Goal: Task Accomplishment & Management: Manage account settings

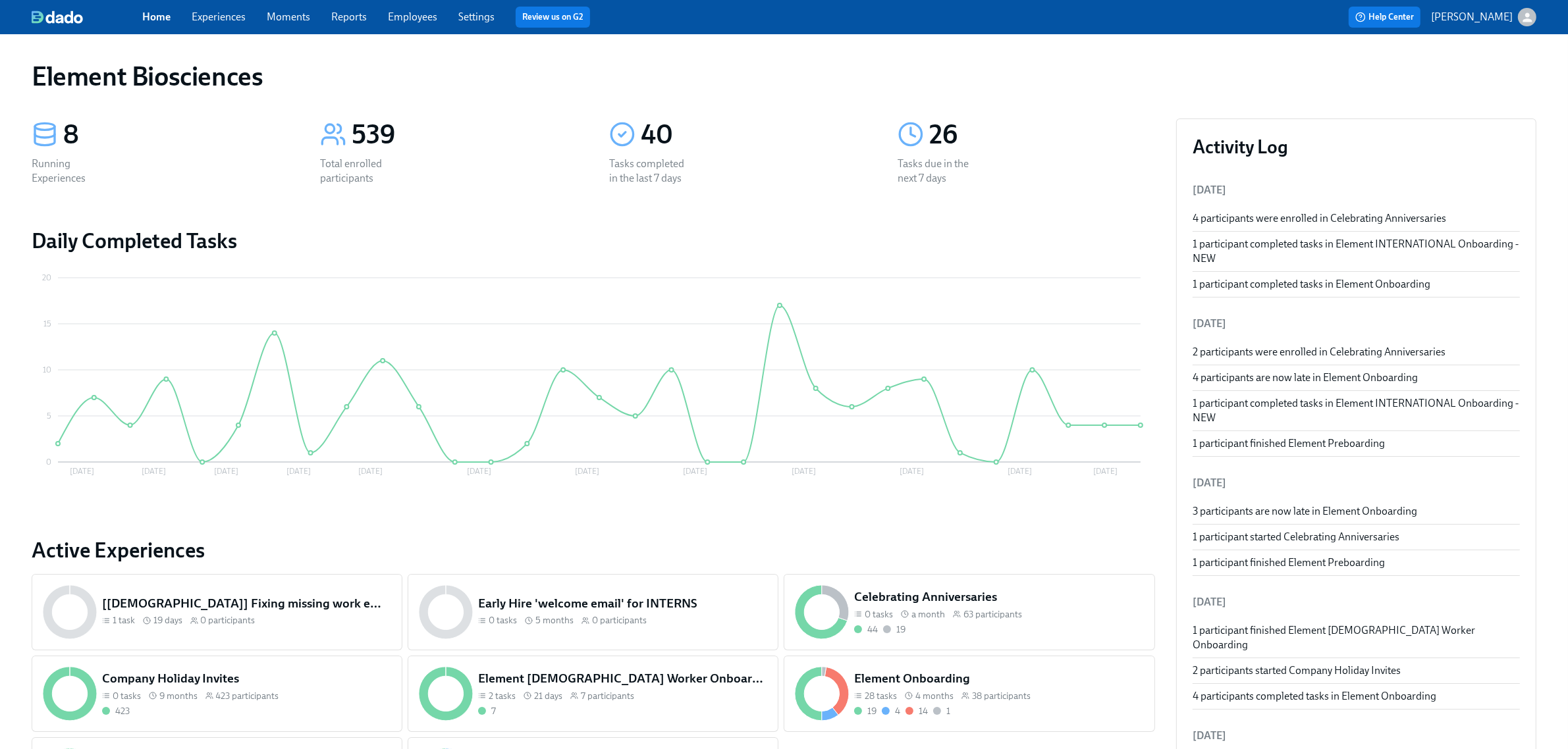
click at [216, 14] on link "Experiences" at bounding box center [218, 17] width 54 height 12
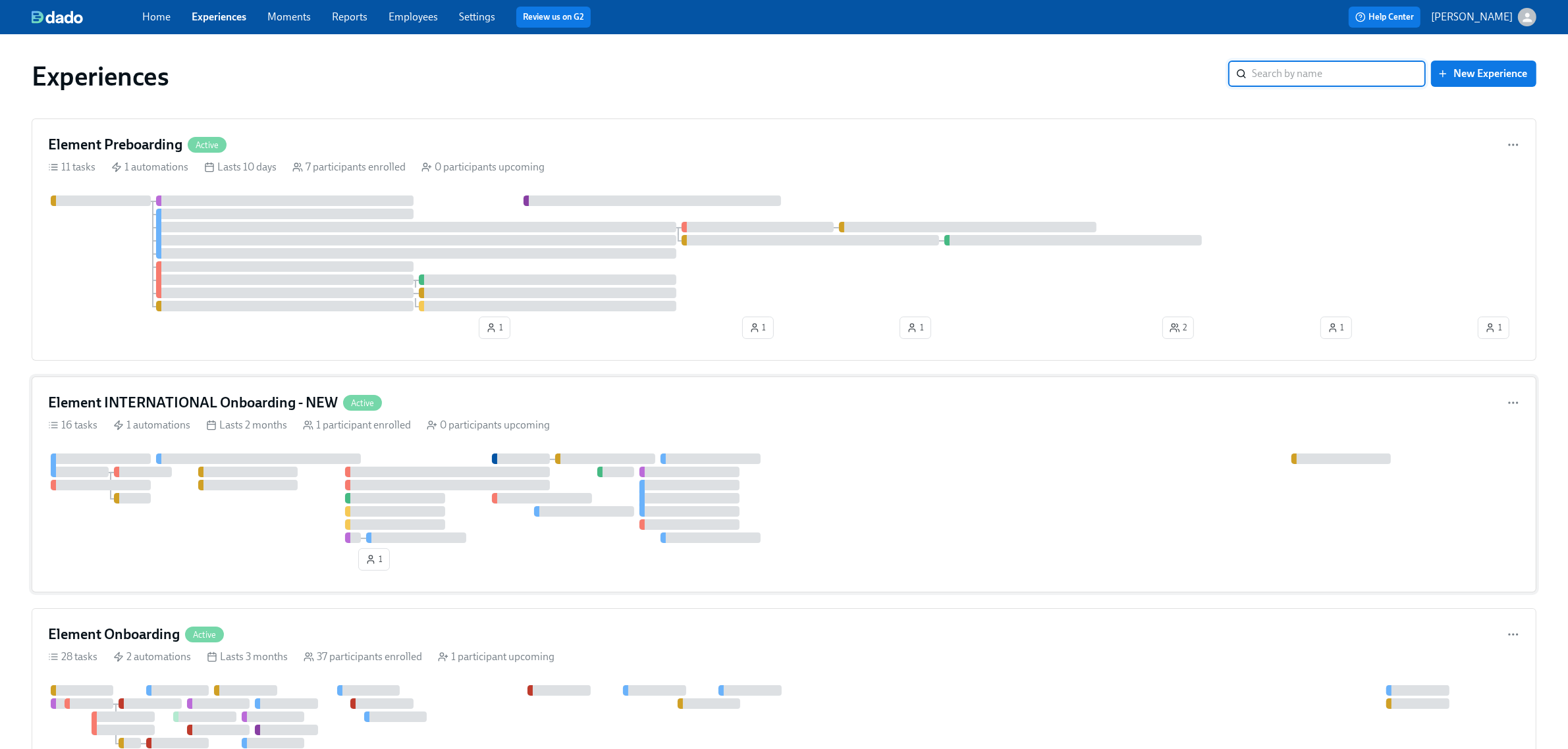
scroll to position [164, 0]
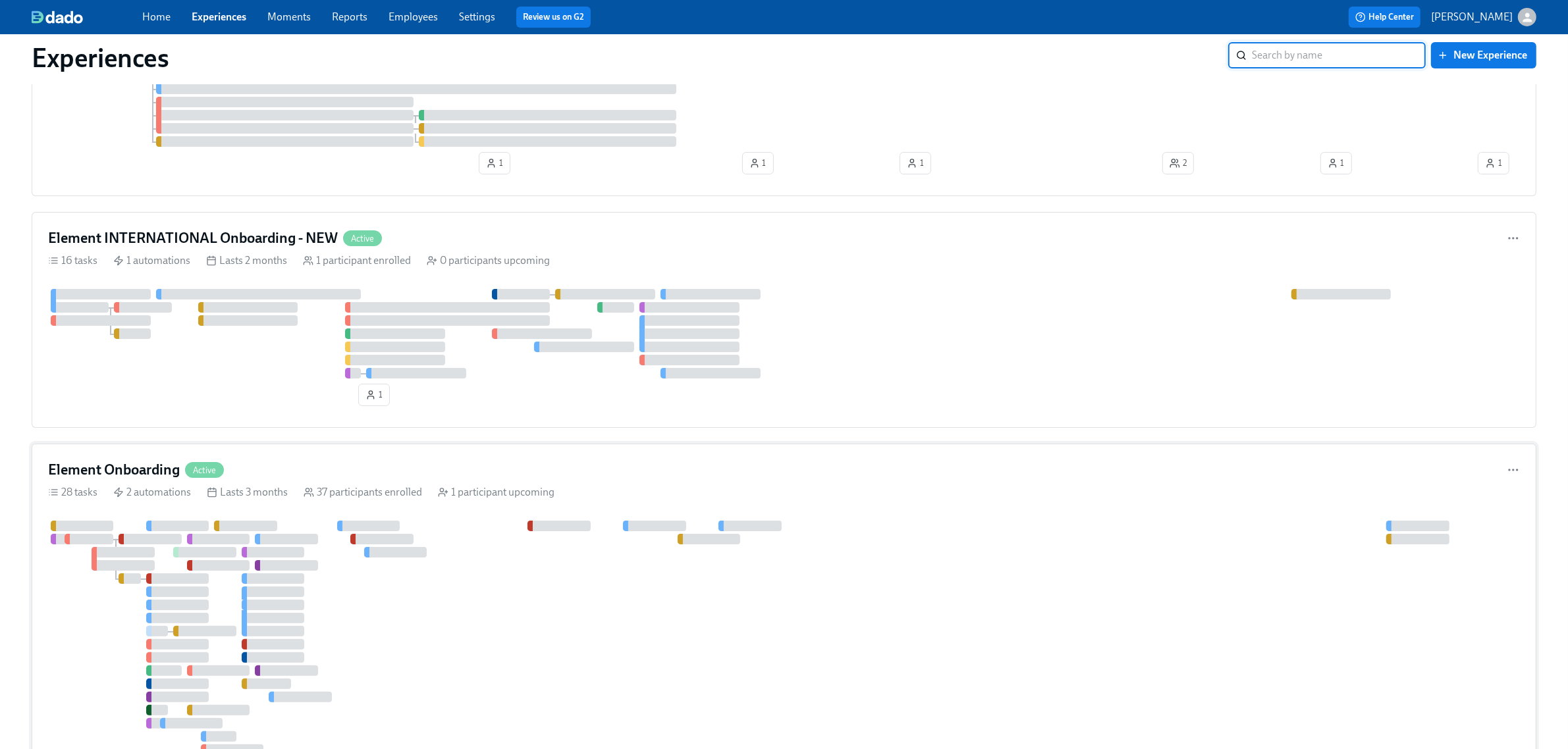
click at [615, 499] on div "28 tasks 2 automations Lasts 3 months 37 participants enrolled 1 participant up…" at bounding box center [783, 493] width 1471 height 14
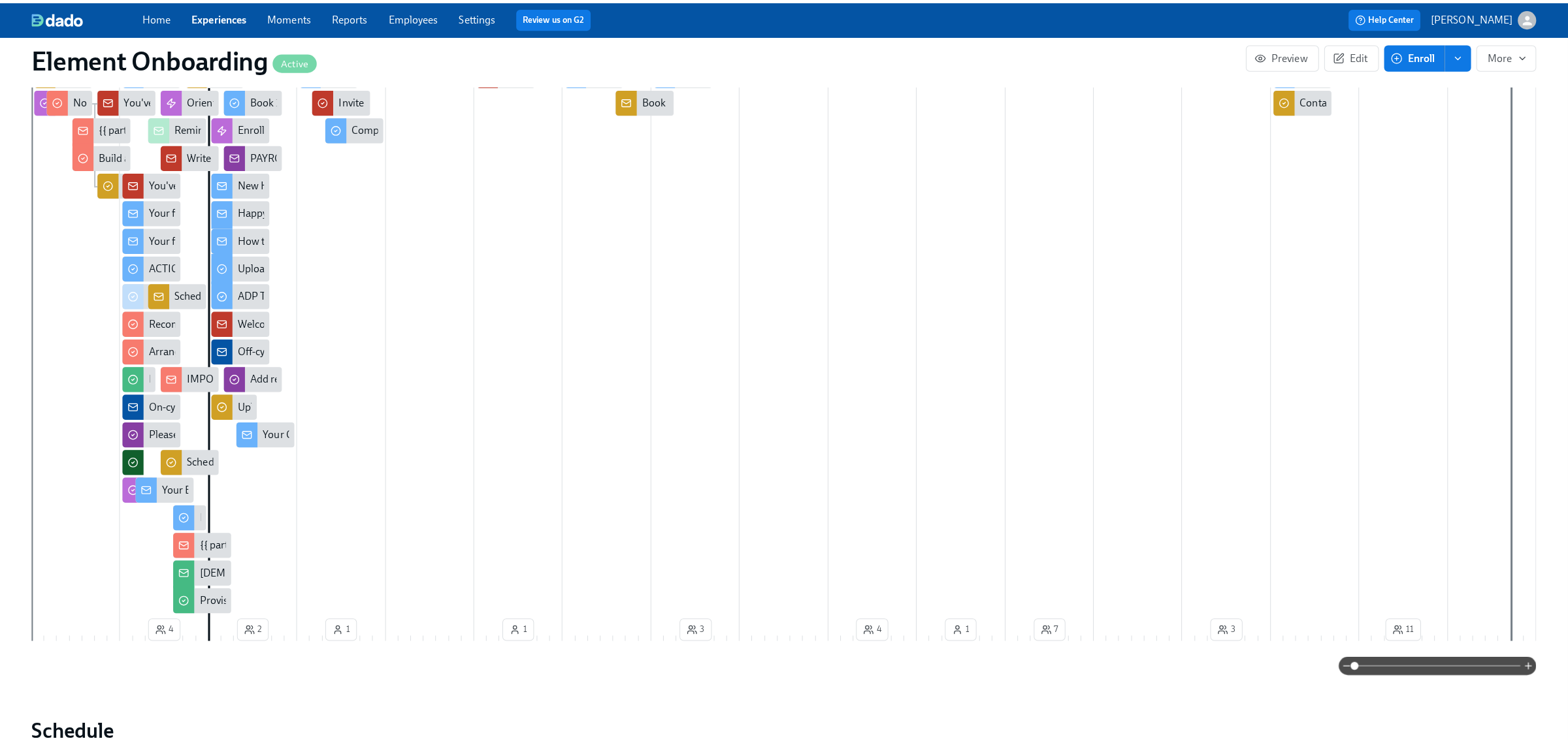
scroll to position [0, 14856]
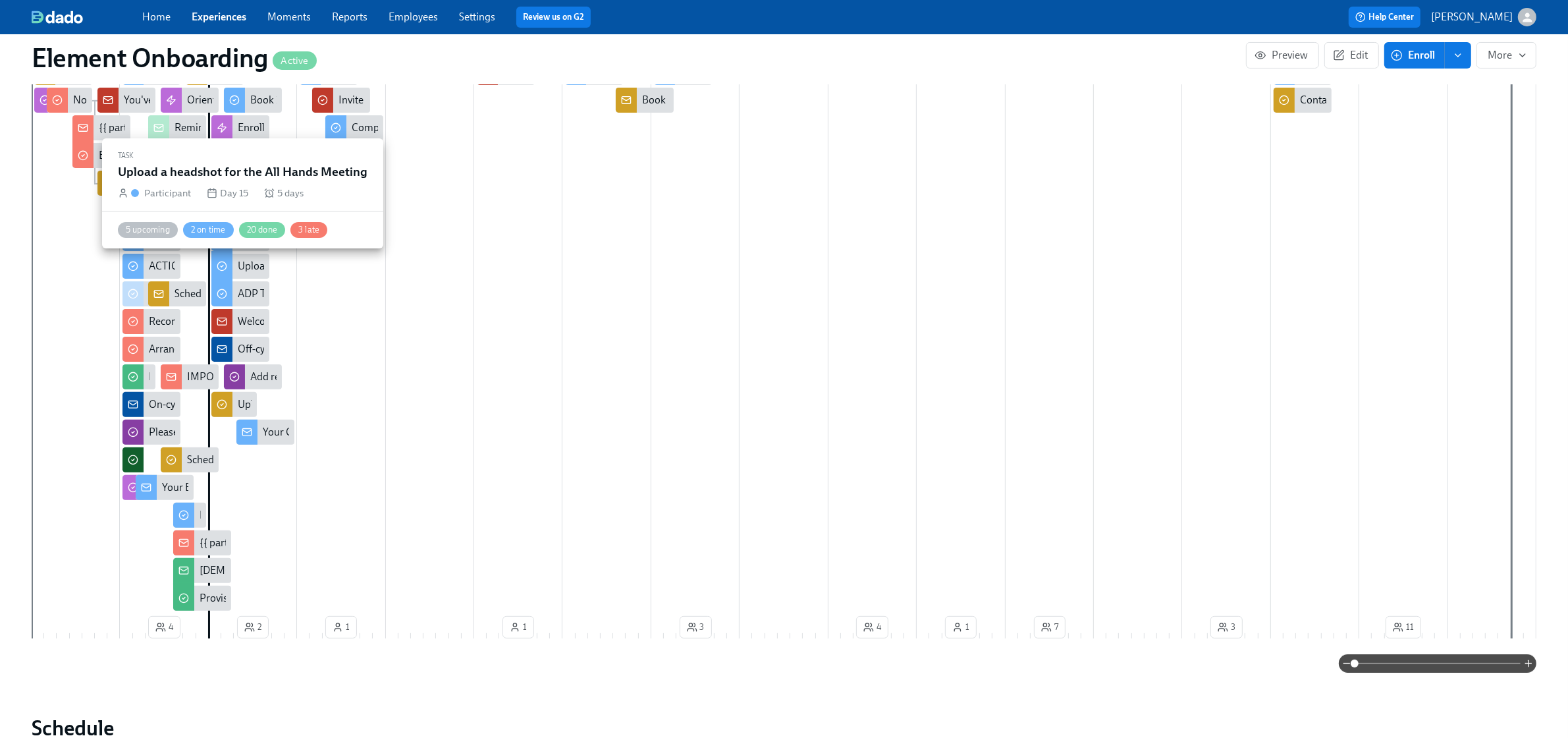
click at [258, 267] on div "Upload a headshot for the All Hands Meeting" at bounding box center [338, 266] width 201 height 14
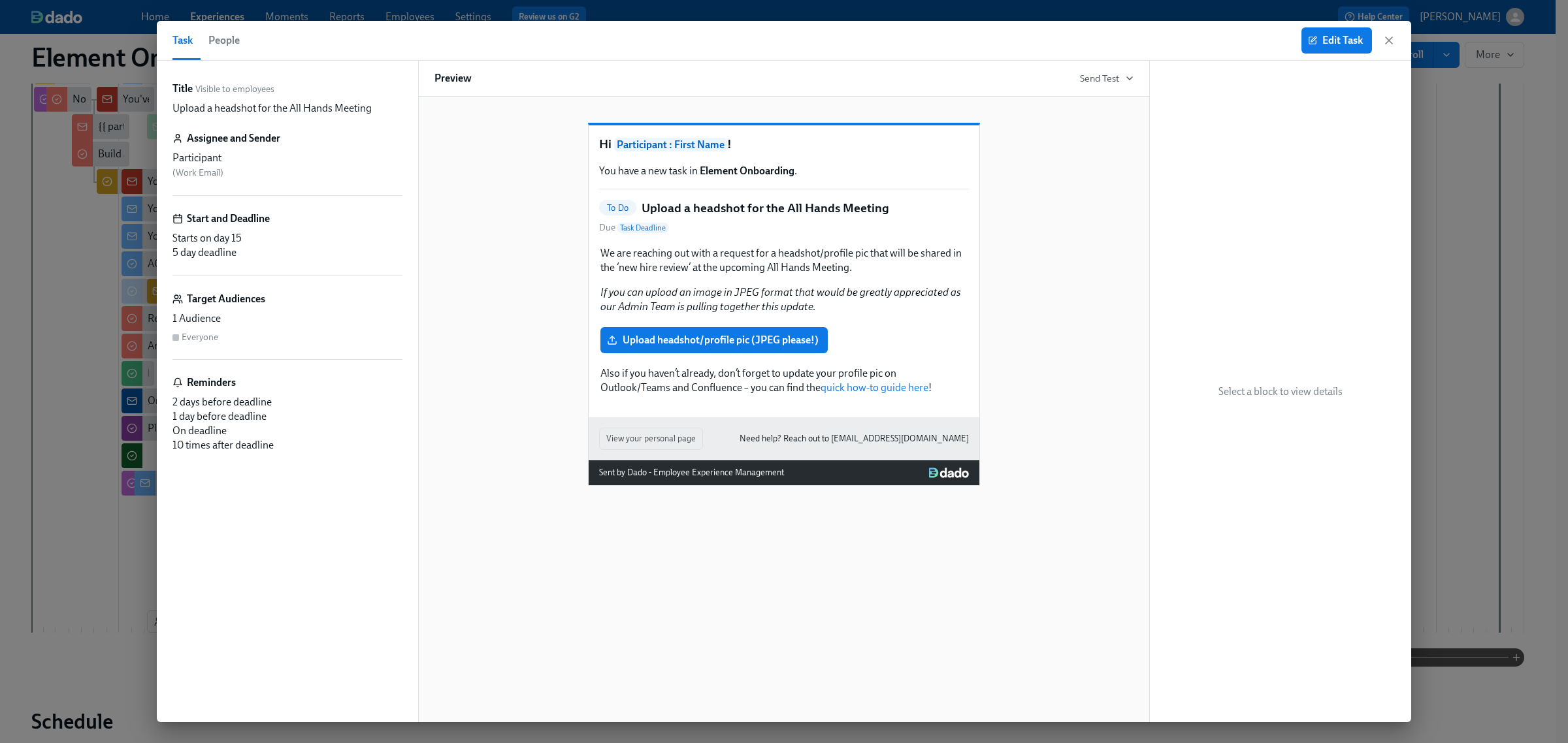
click at [230, 46] on span "People" at bounding box center [225, 40] width 32 height 18
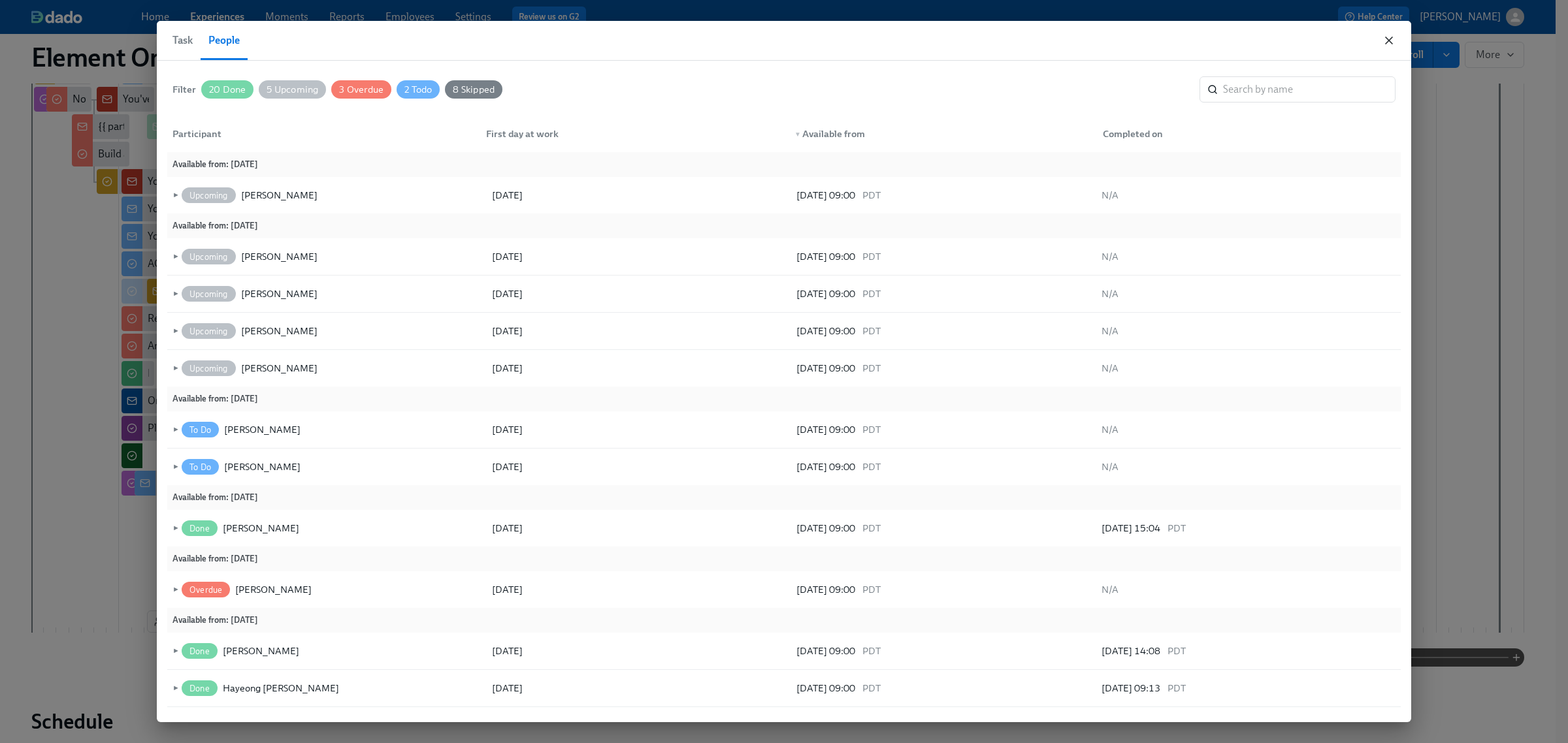
click at [1385, 43] on icon "button" at bounding box center [1388, 40] width 13 height 13
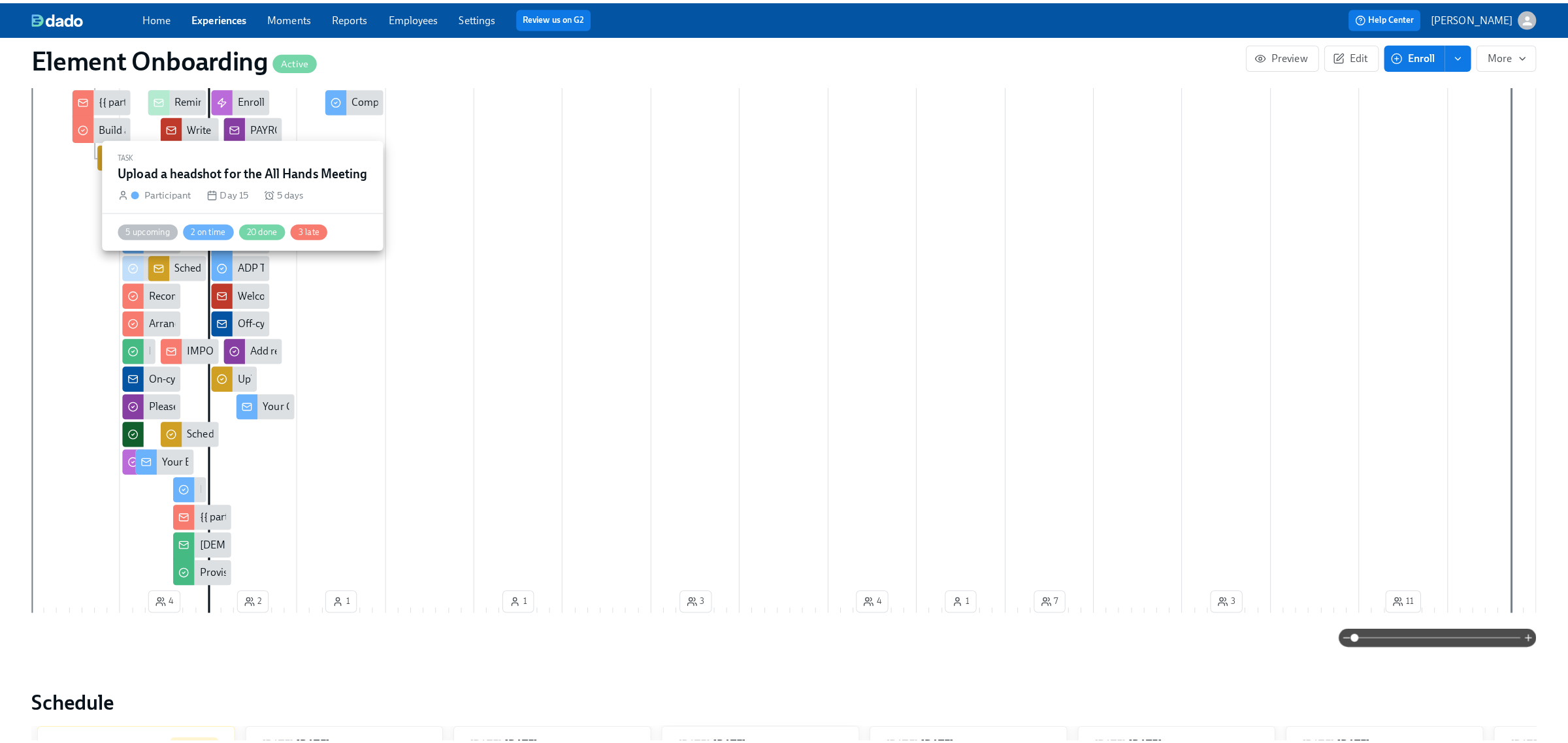
scroll to position [408, 0]
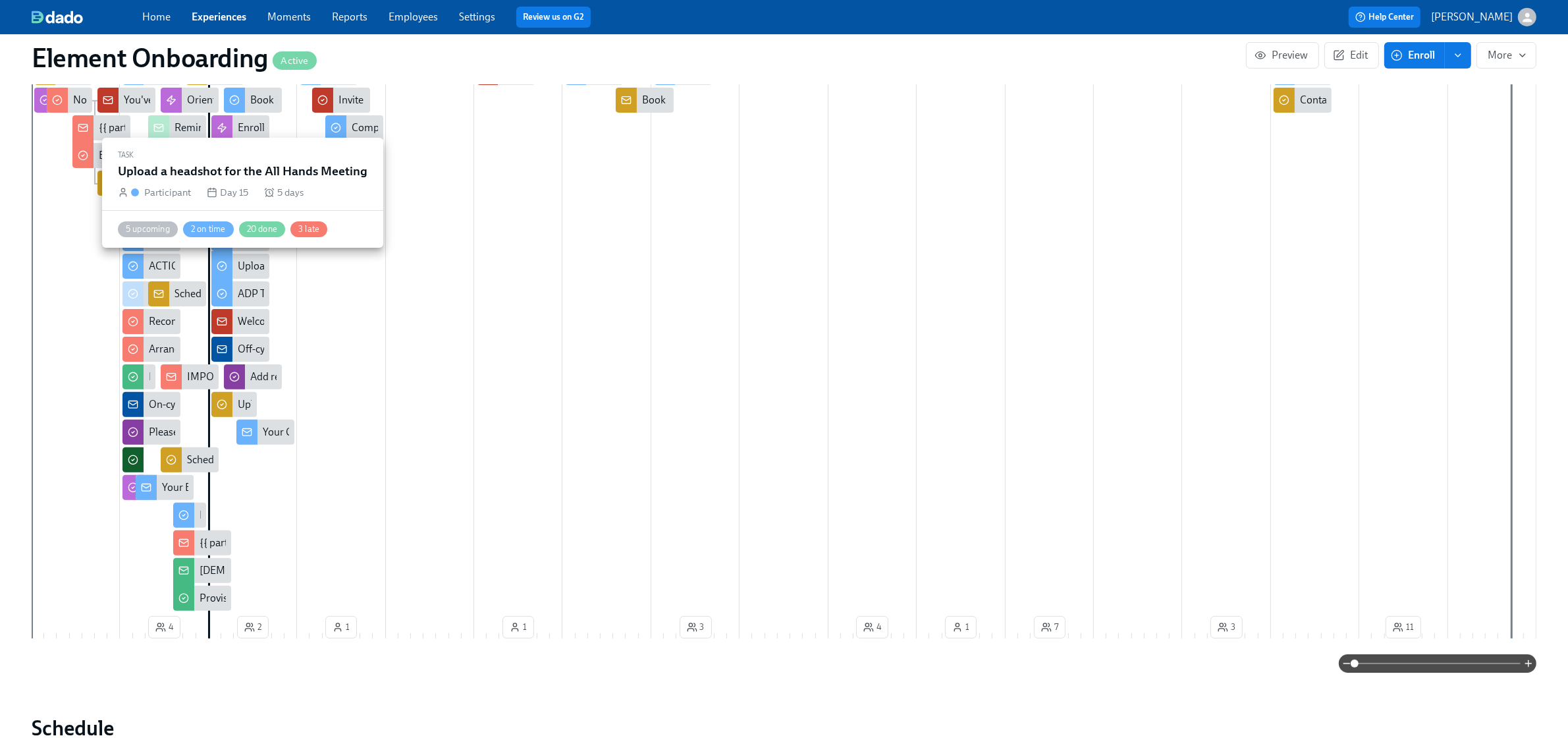
click at [243, 269] on div "Upload a headshot for the All Hands Meeting" at bounding box center [338, 266] width 201 height 14
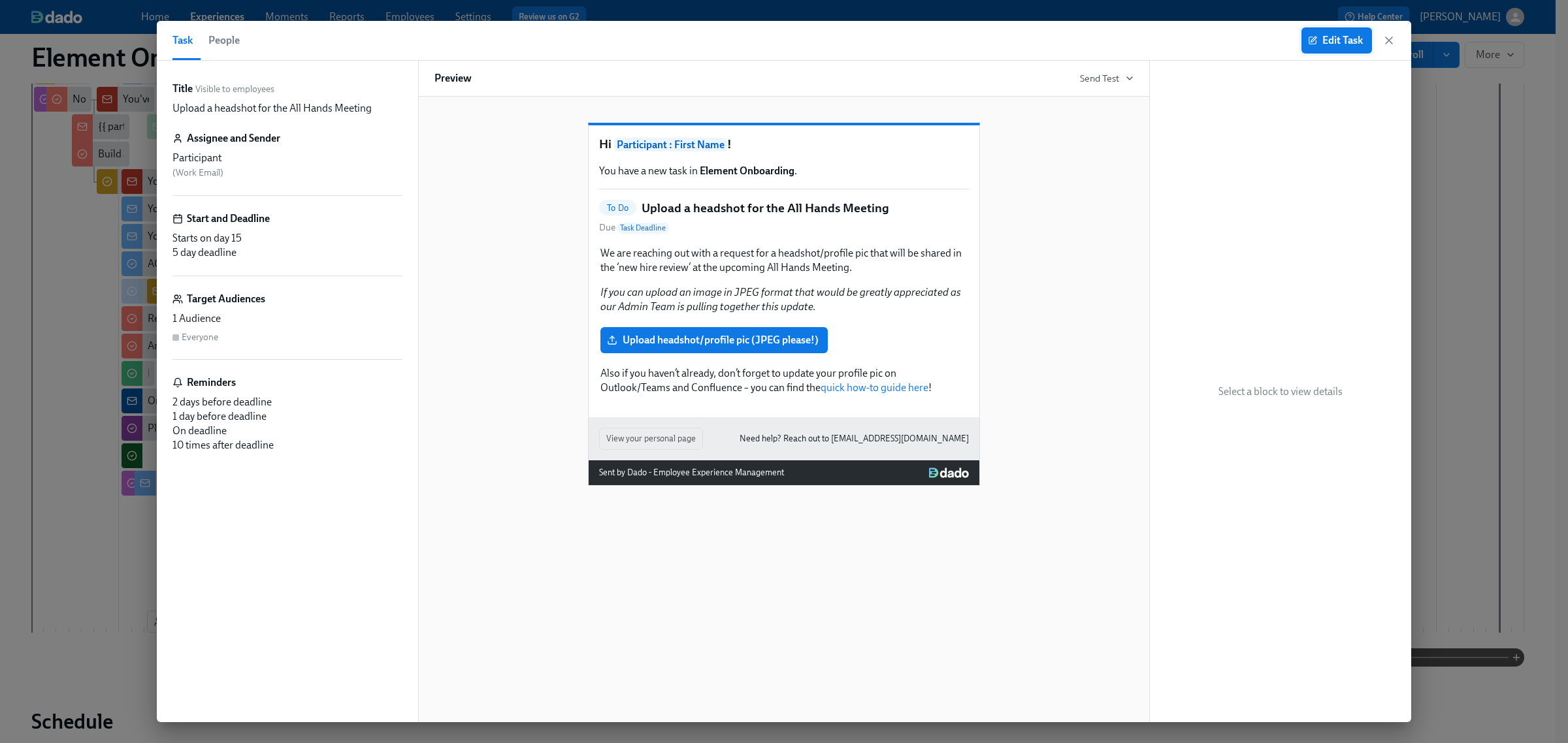
click at [1321, 38] on span "Edit Task" at bounding box center [1336, 40] width 52 height 13
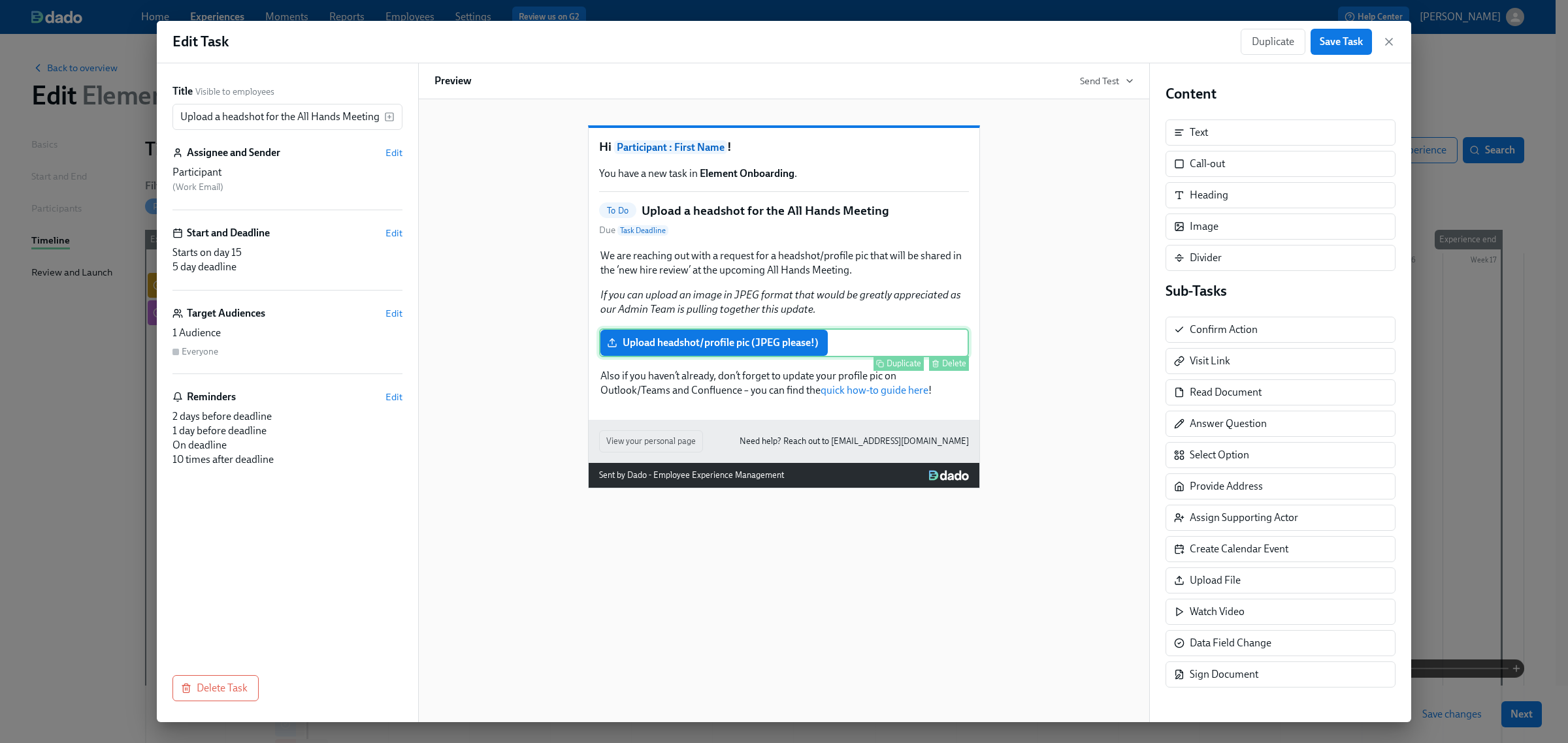
click at [882, 357] on div "Upload headshot/profile pic (JPEG please!) Duplicate Delete" at bounding box center [784, 342] width 370 height 29
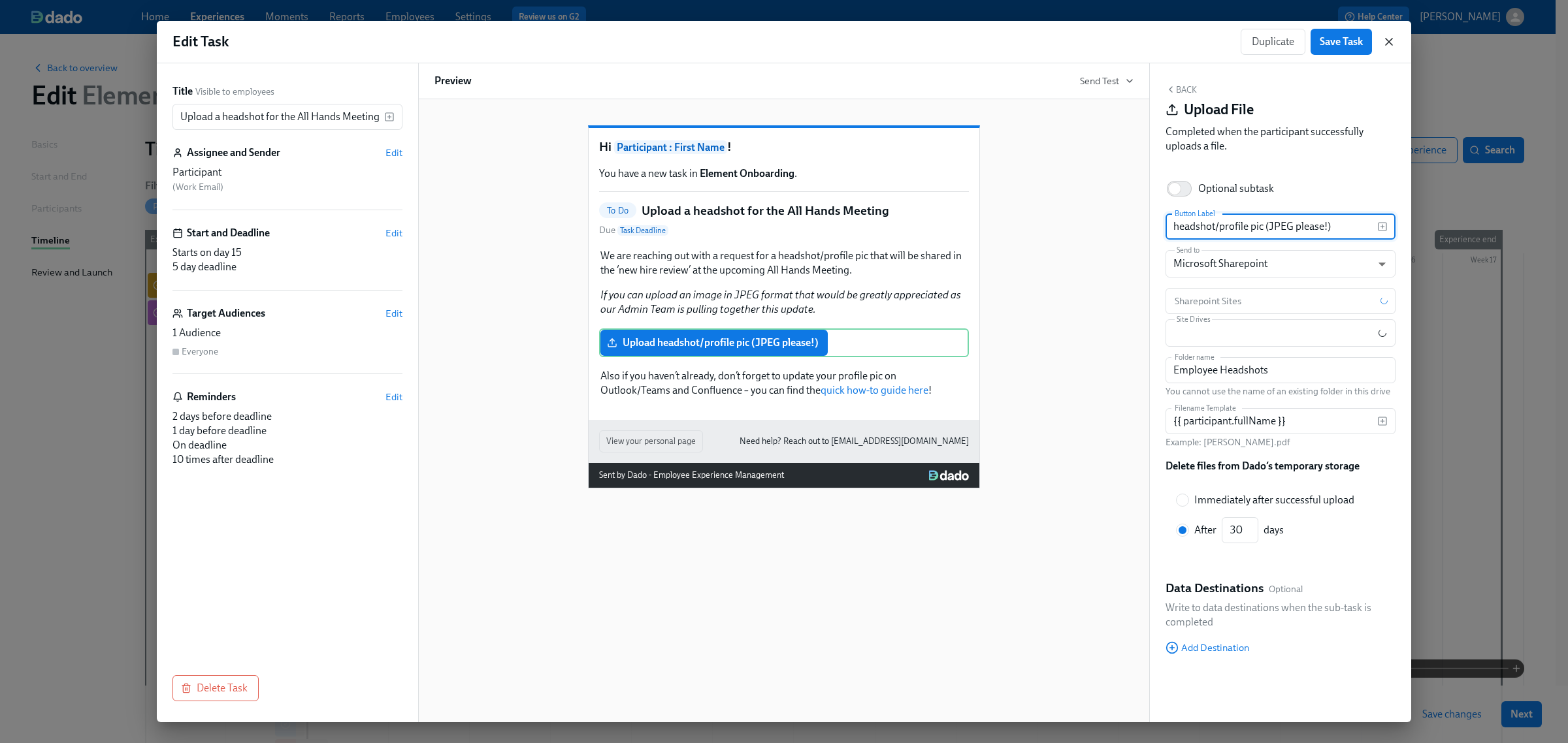
click at [1393, 41] on icon "button" at bounding box center [1388, 41] width 13 height 13
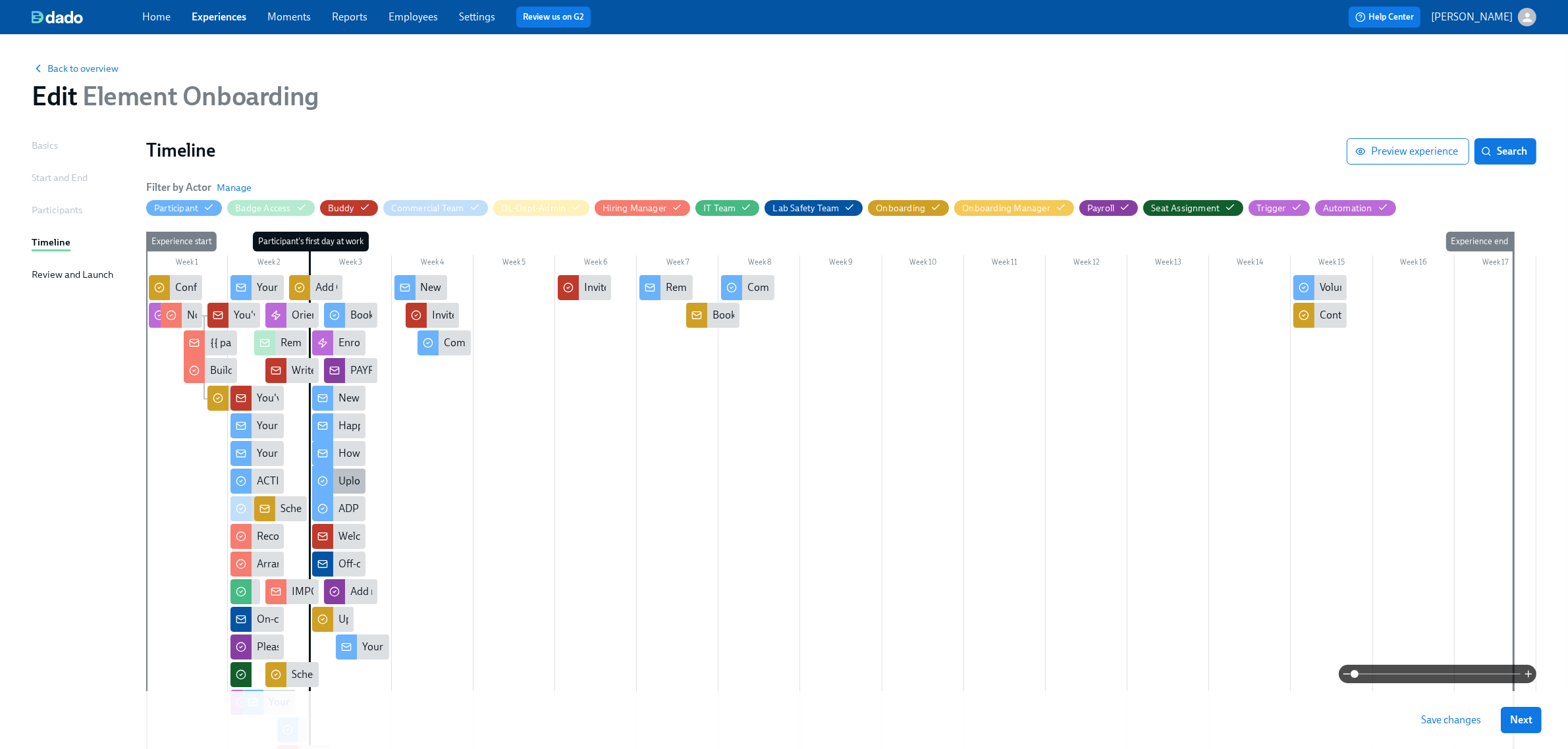
click at [344, 482] on div "Upload a headshot for the All Hands Meeting" at bounding box center [439, 481] width 201 height 14
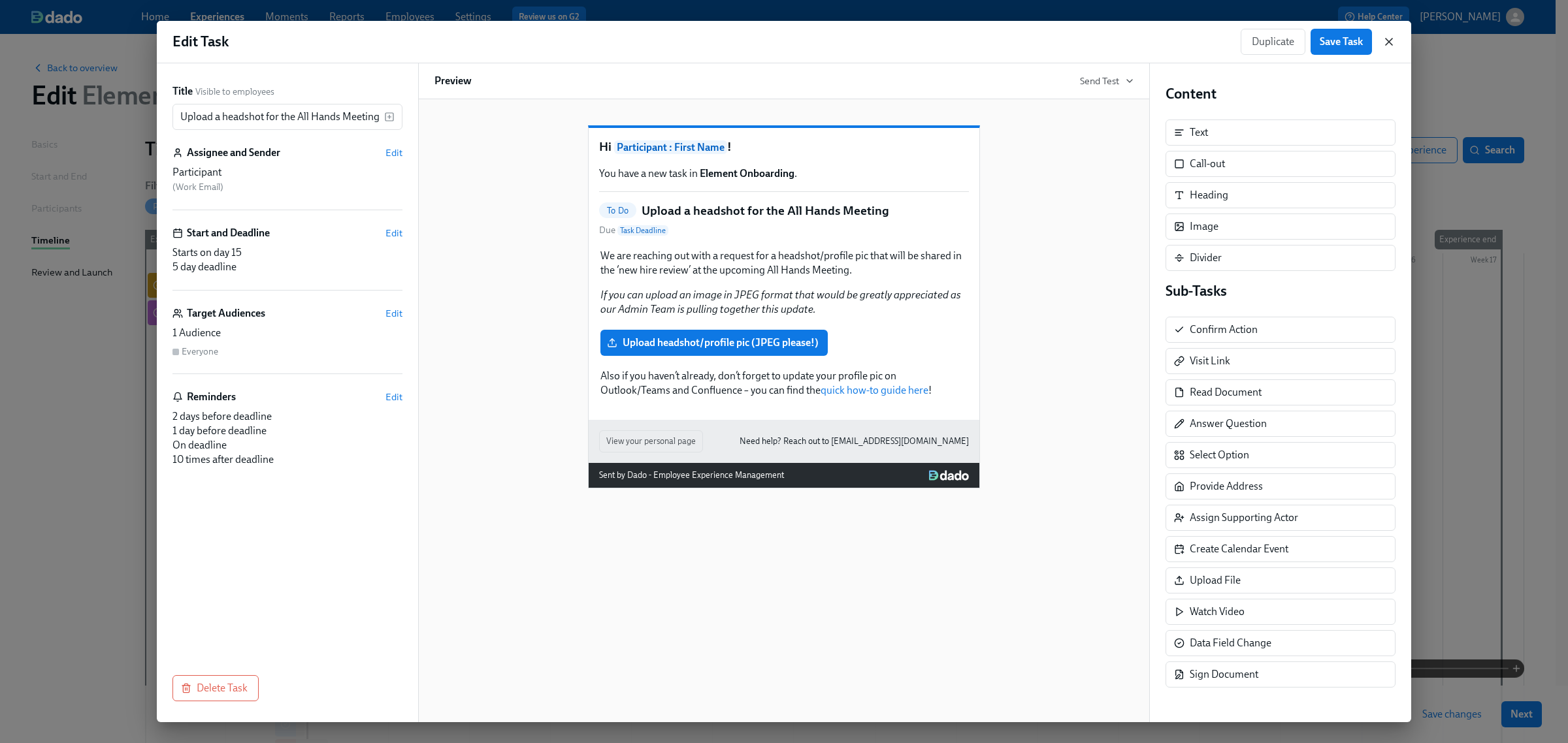
click at [1382, 37] on icon "button" at bounding box center [1388, 41] width 13 height 13
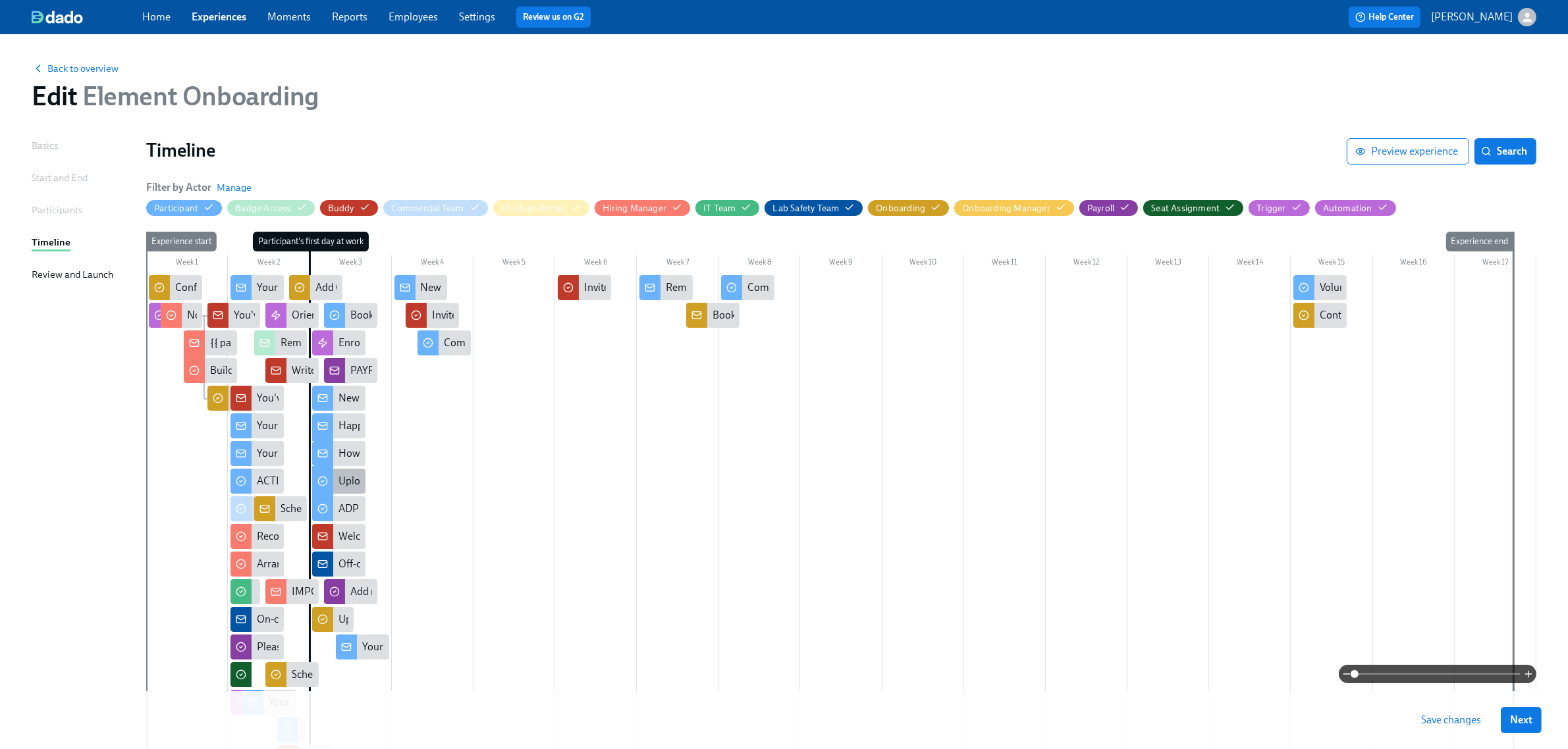
click at [348, 487] on div "Upload a headshot for the All Hands Meeting" at bounding box center [439, 481] width 201 height 14
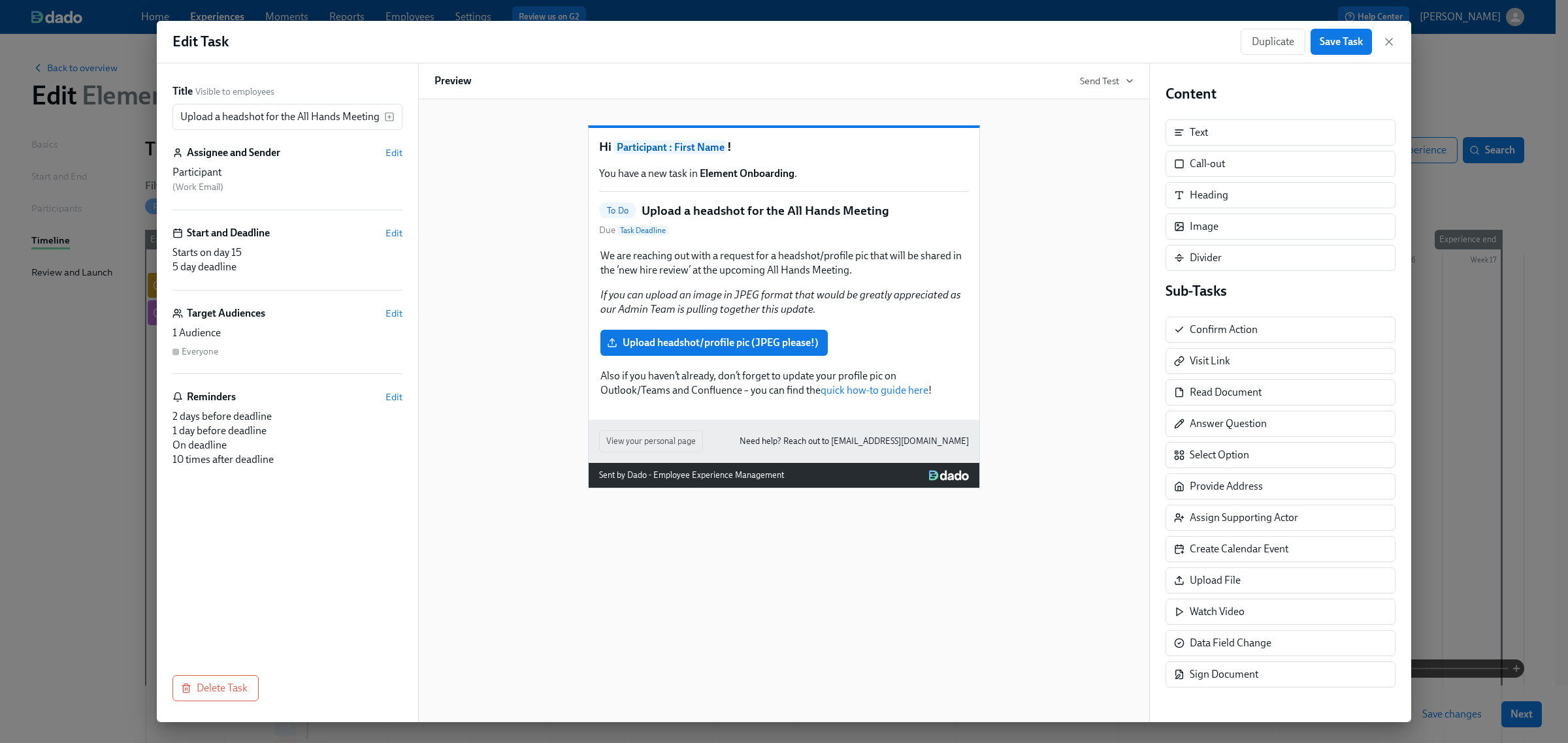
click at [1387, 40] on icon "button" at bounding box center [1388, 41] width 6 height 6
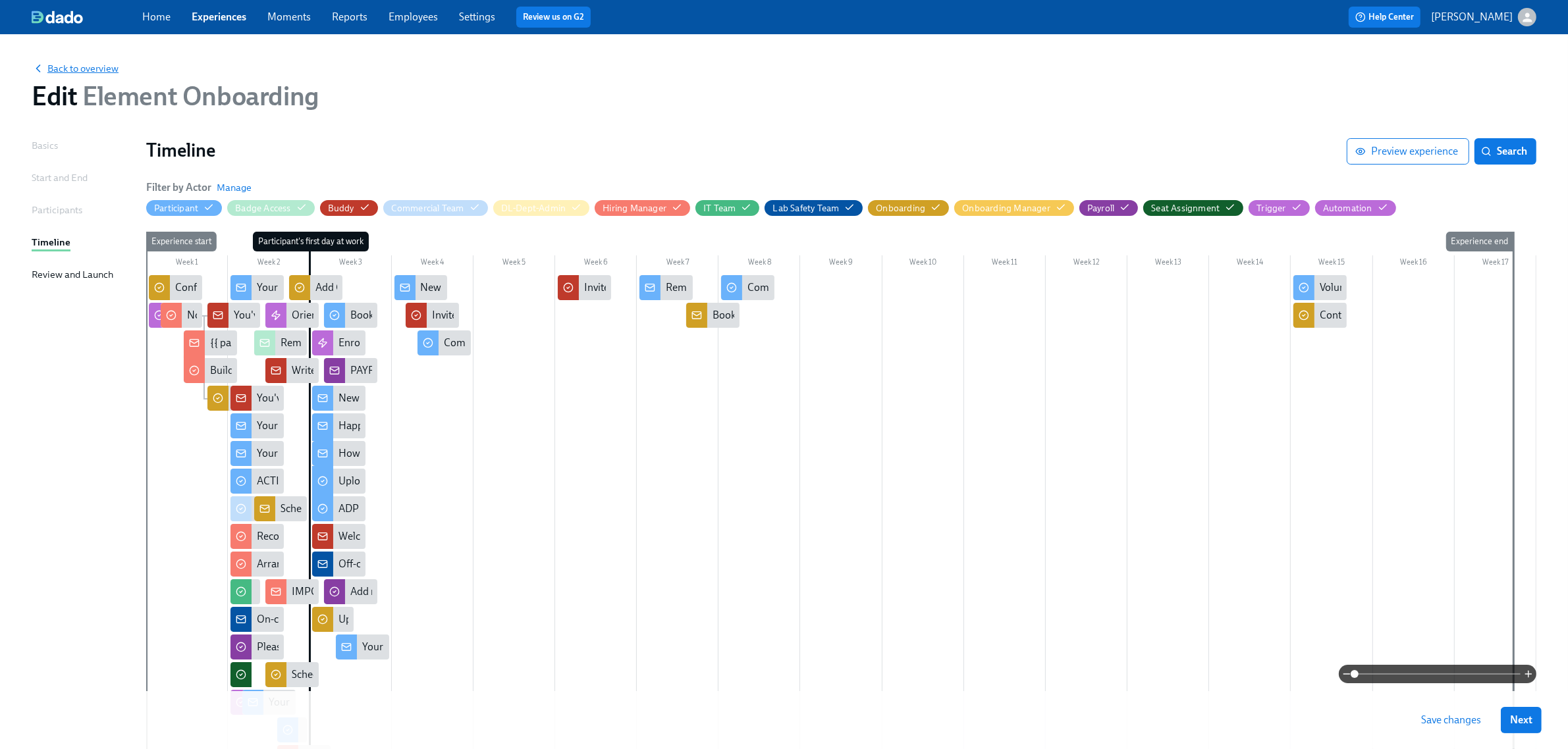
click at [74, 75] on span "Back to overview" at bounding box center [75, 68] width 87 height 13
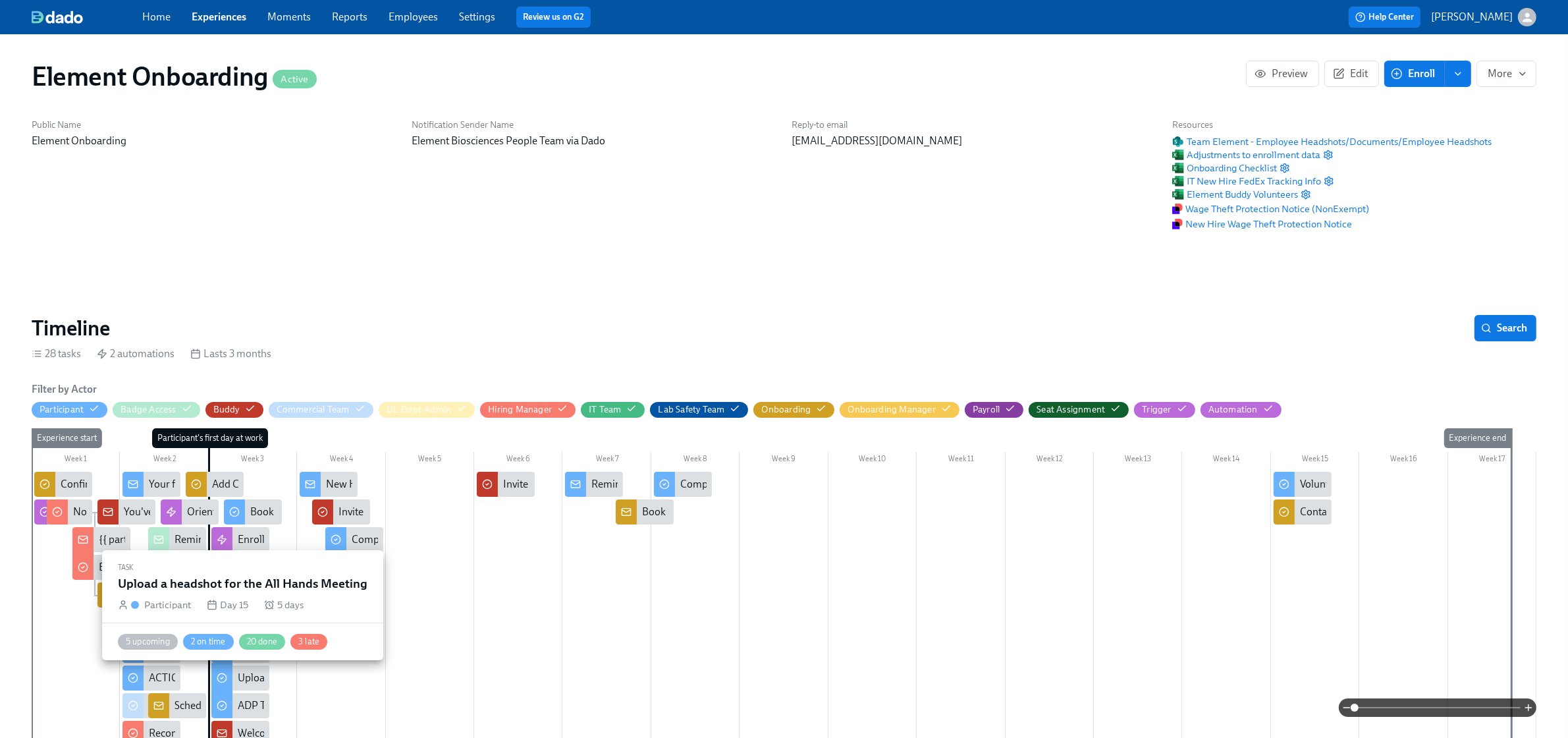
click at [249, 677] on div "Upload a headshot for the All Hands Meeting" at bounding box center [338, 678] width 201 height 14
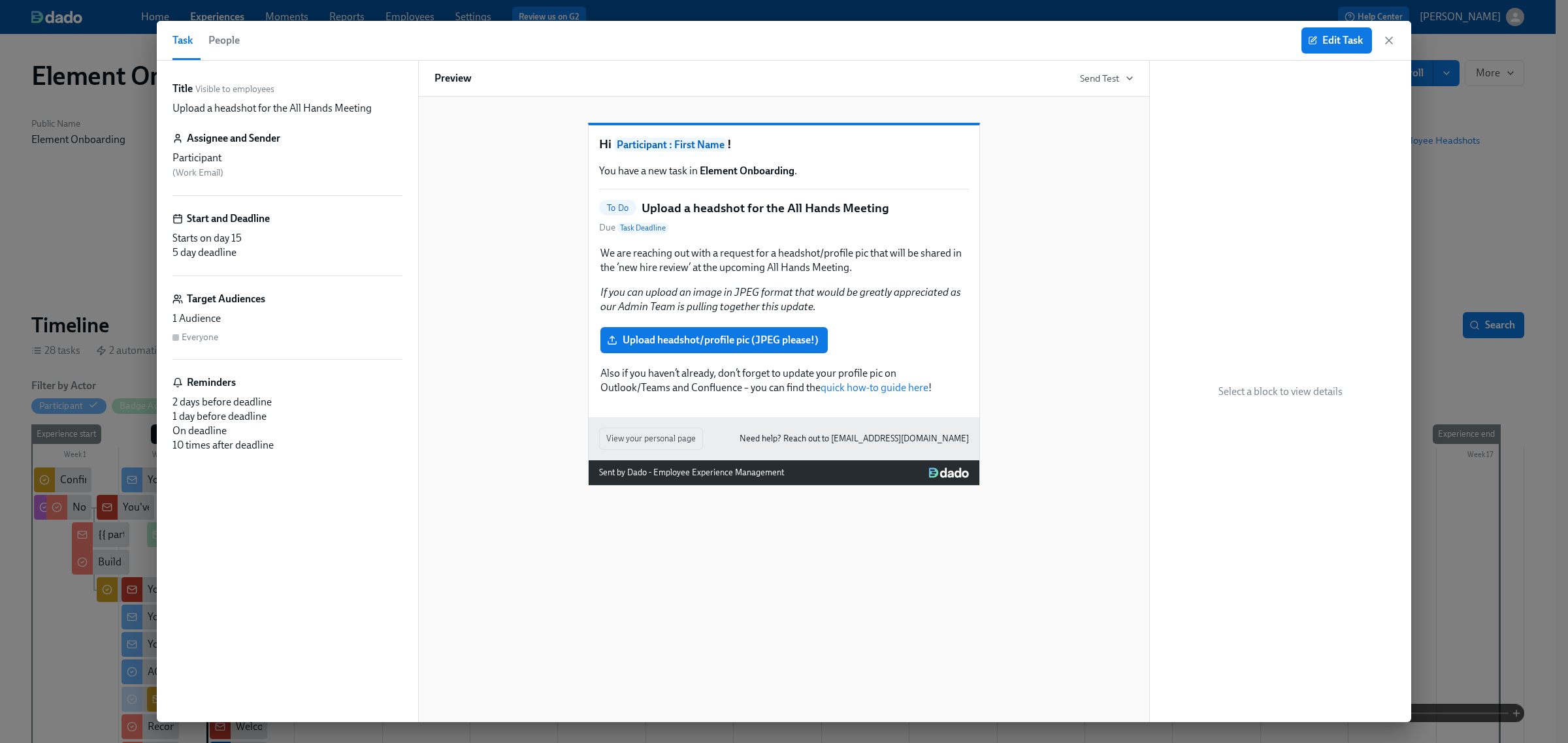
scroll to position [0, 14856]
click at [227, 39] on span "People" at bounding box center [225, 40] width 32 height 18
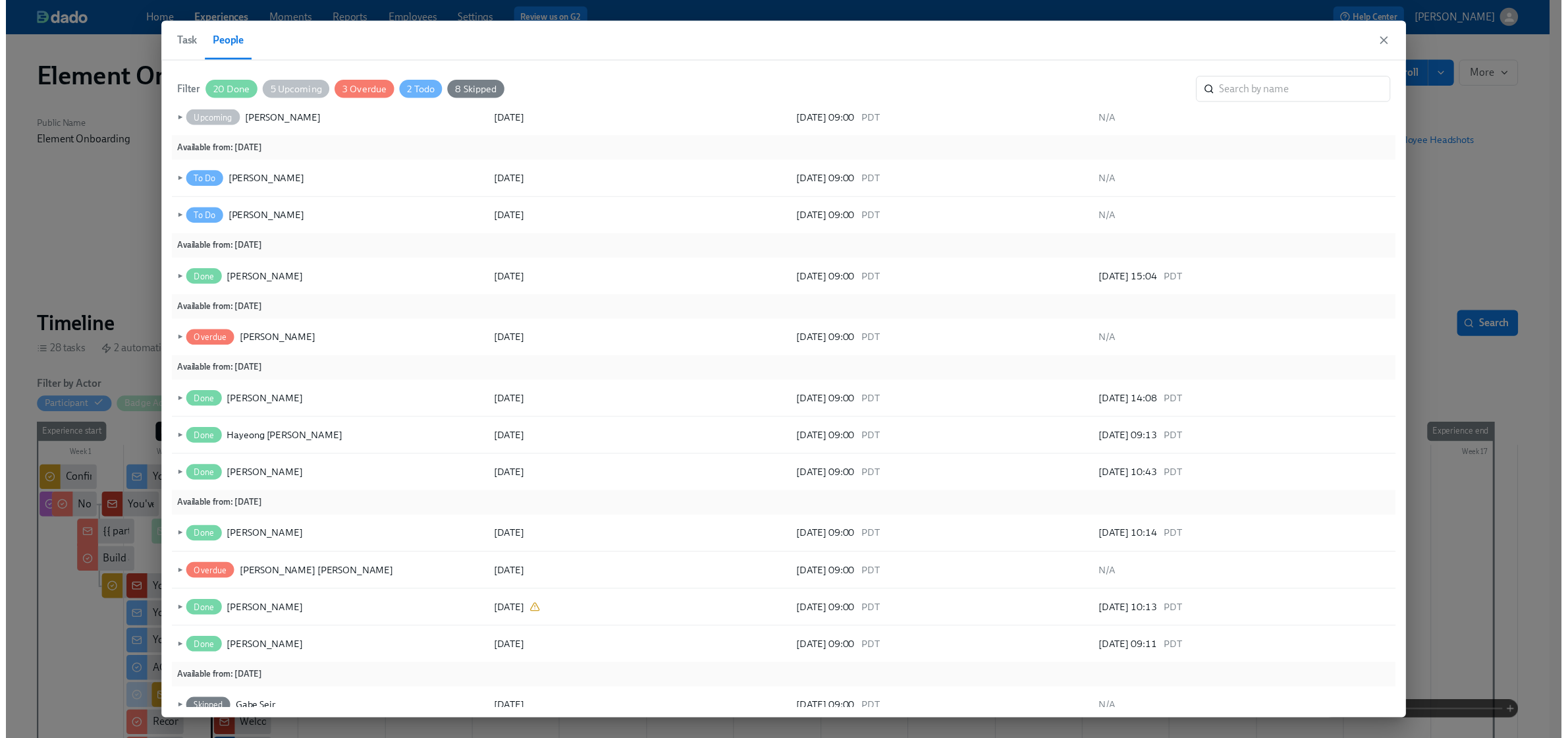
scroll to position [249, 0]
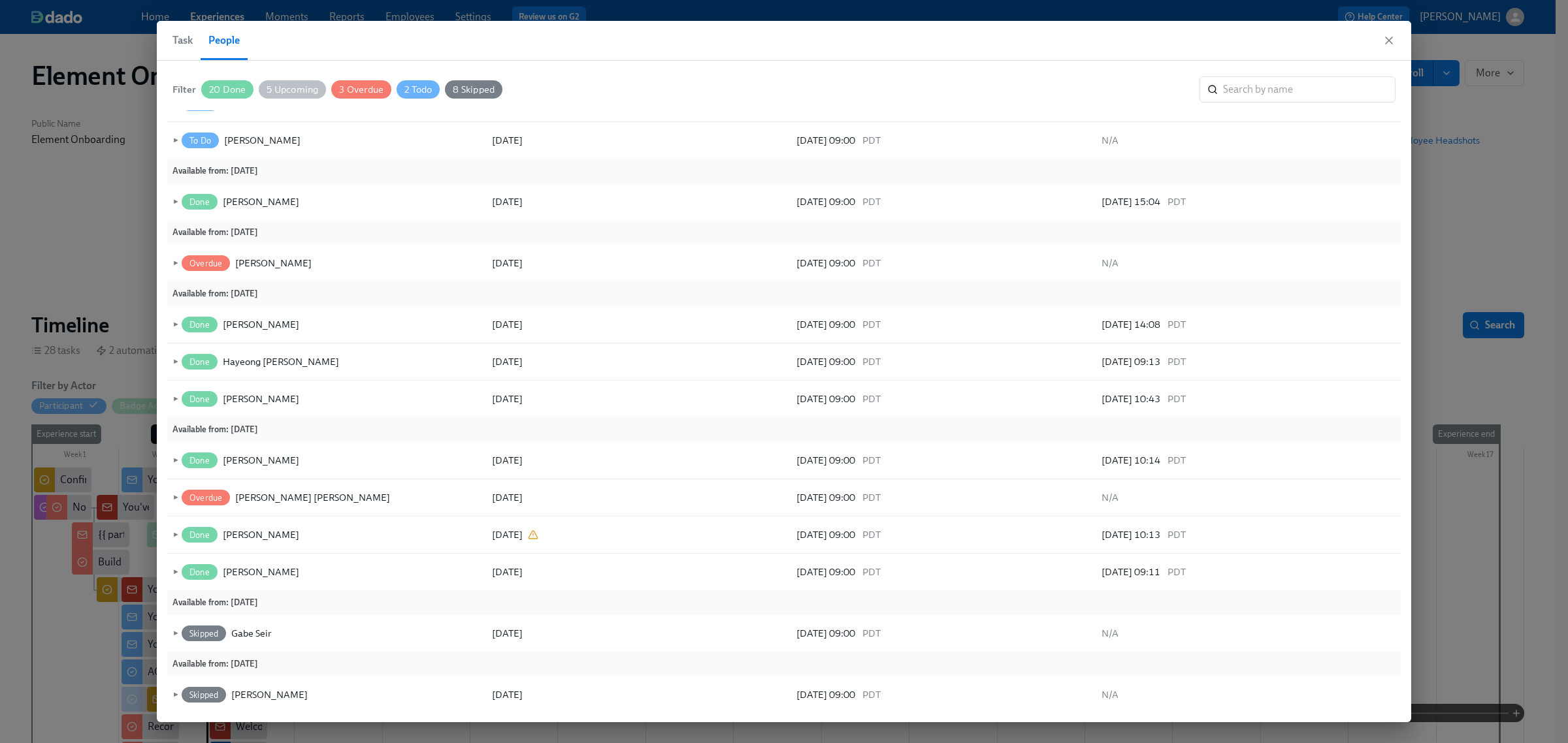
click at [1393, 37] on icon "button" at bounding box center [1388, 40] width 13 height 13
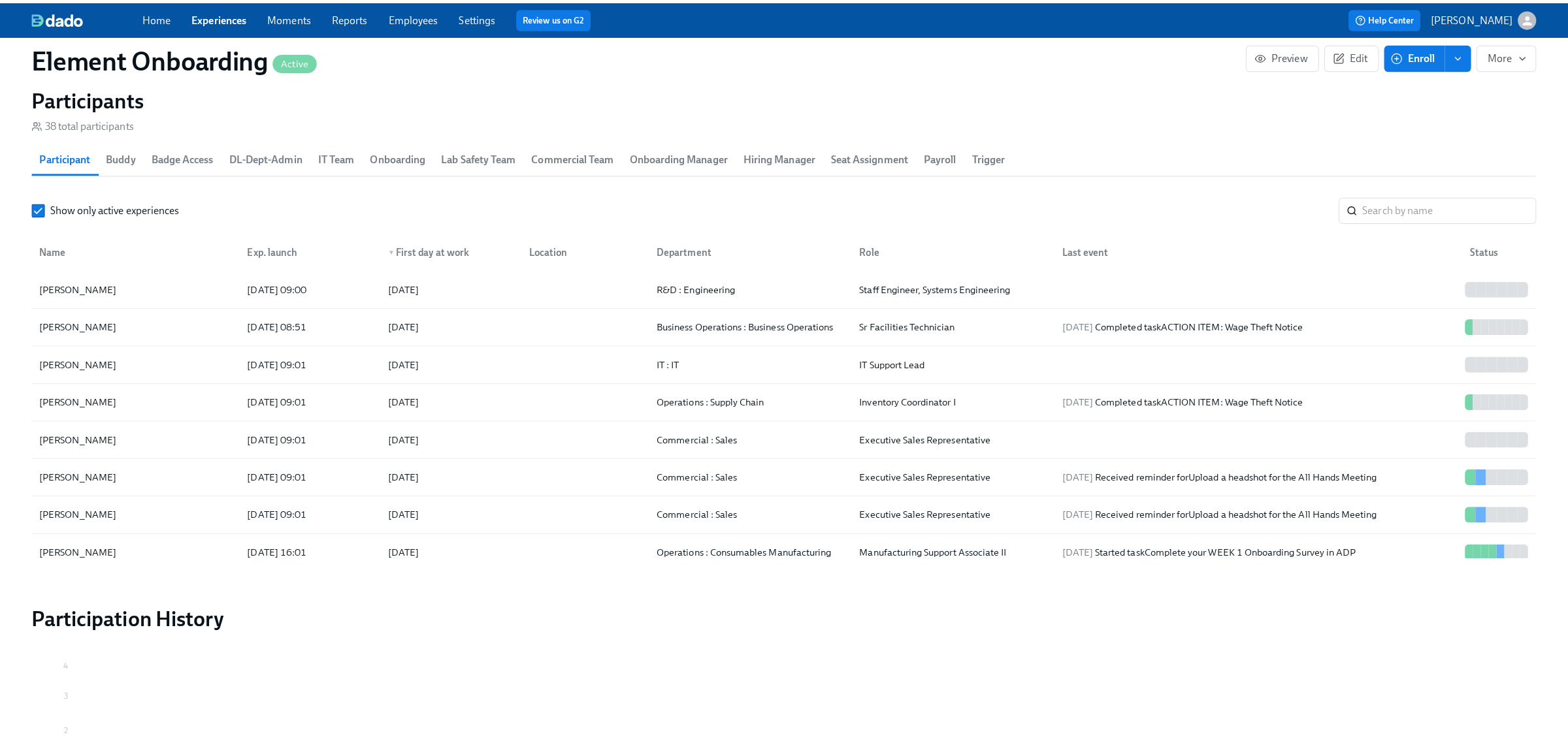
scroll to position [1468, 0]
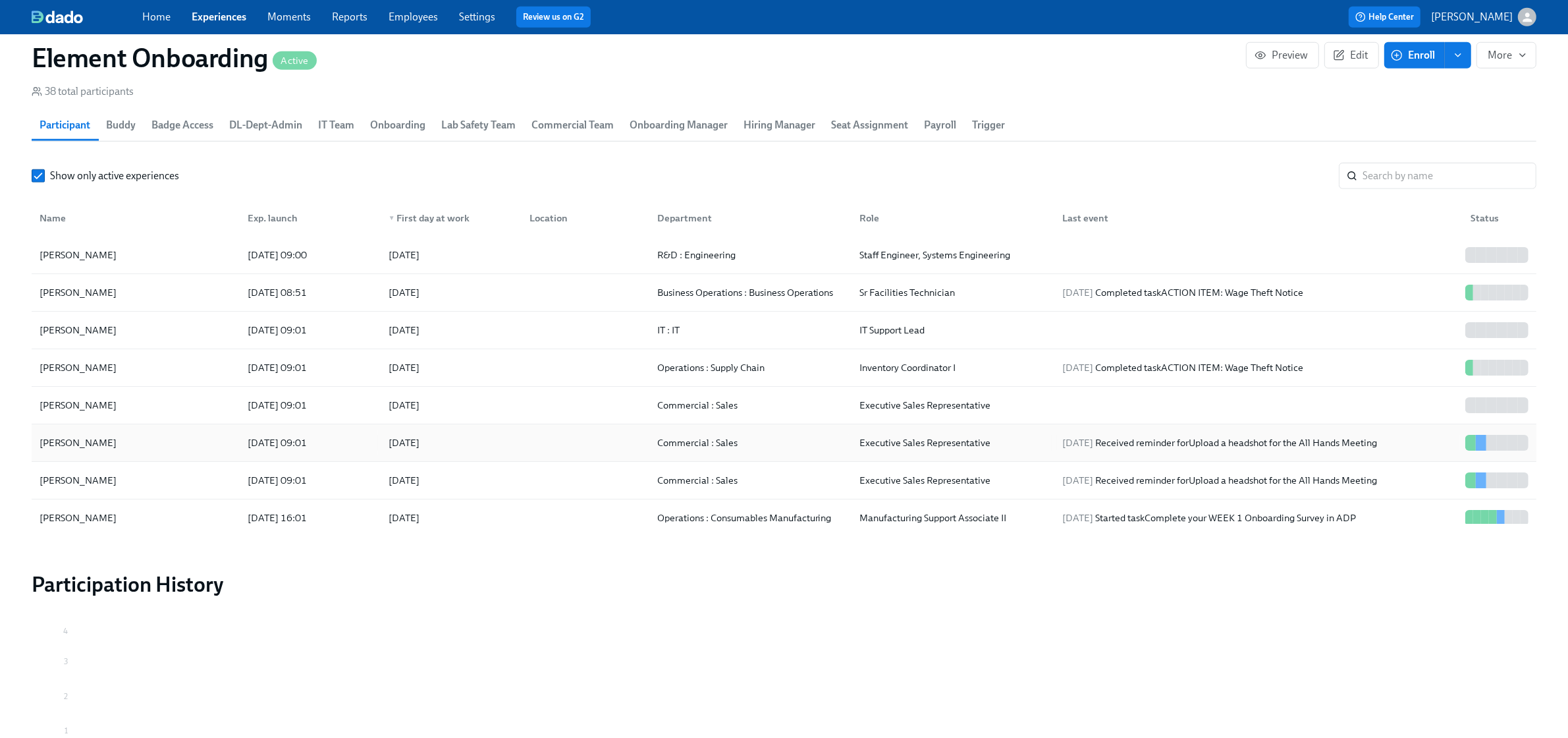
click at [152, 452] on div "[PERSON_NAME]" at bounding box center [136, 442] width 202 height 27
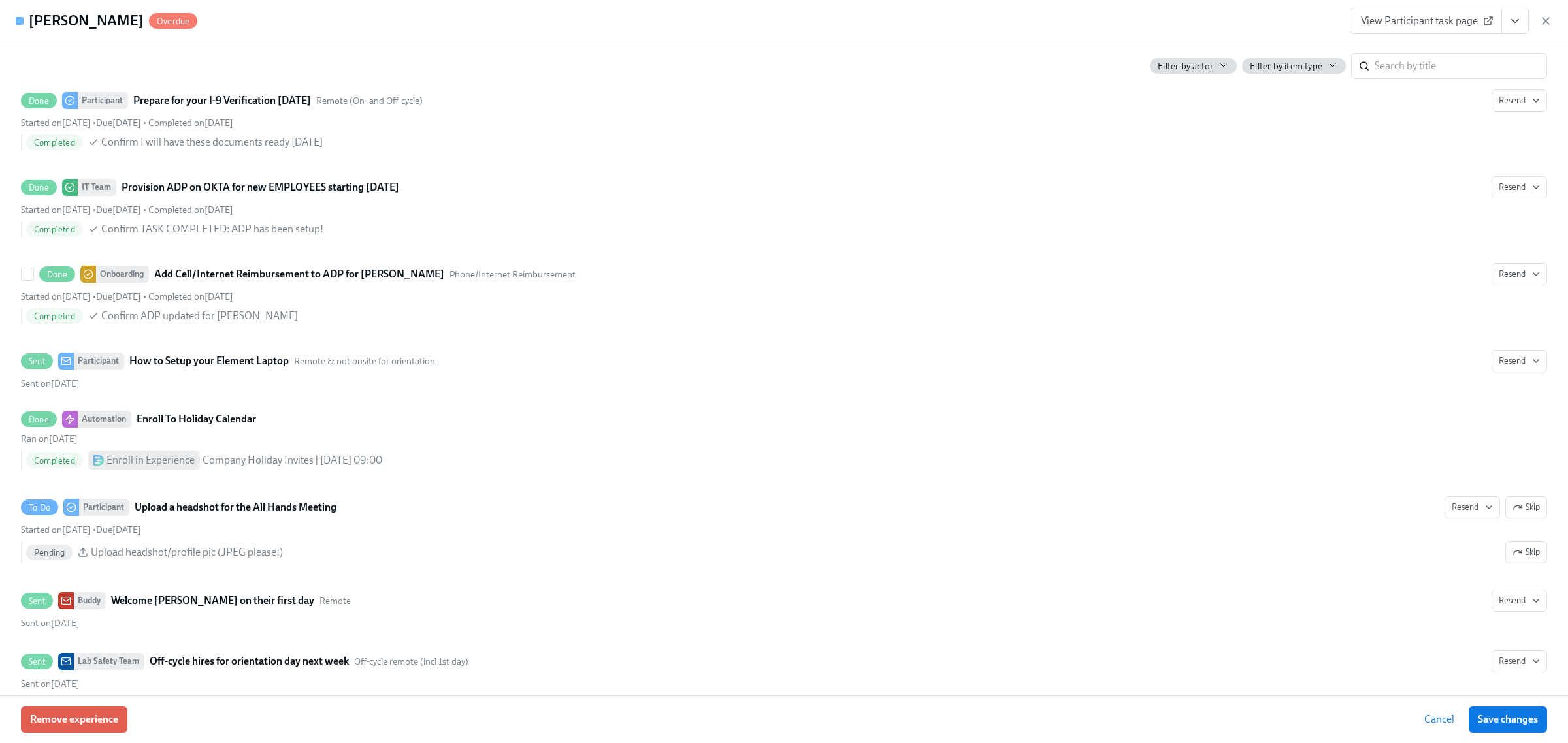
scroll to position [2067, 0]
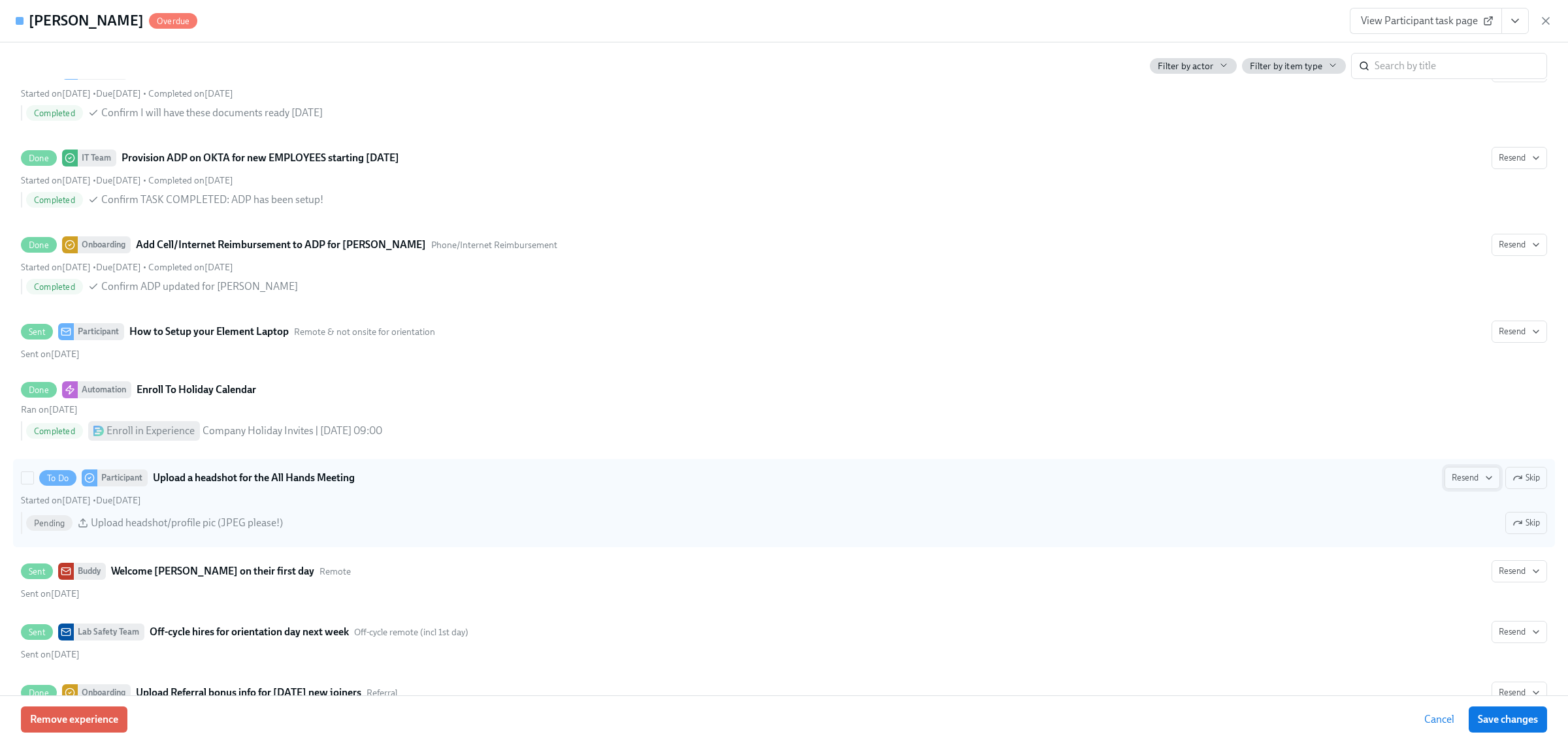
click at [1452, 484] on span "Resend" at bounding box center [1472, 477] width 41 height 13
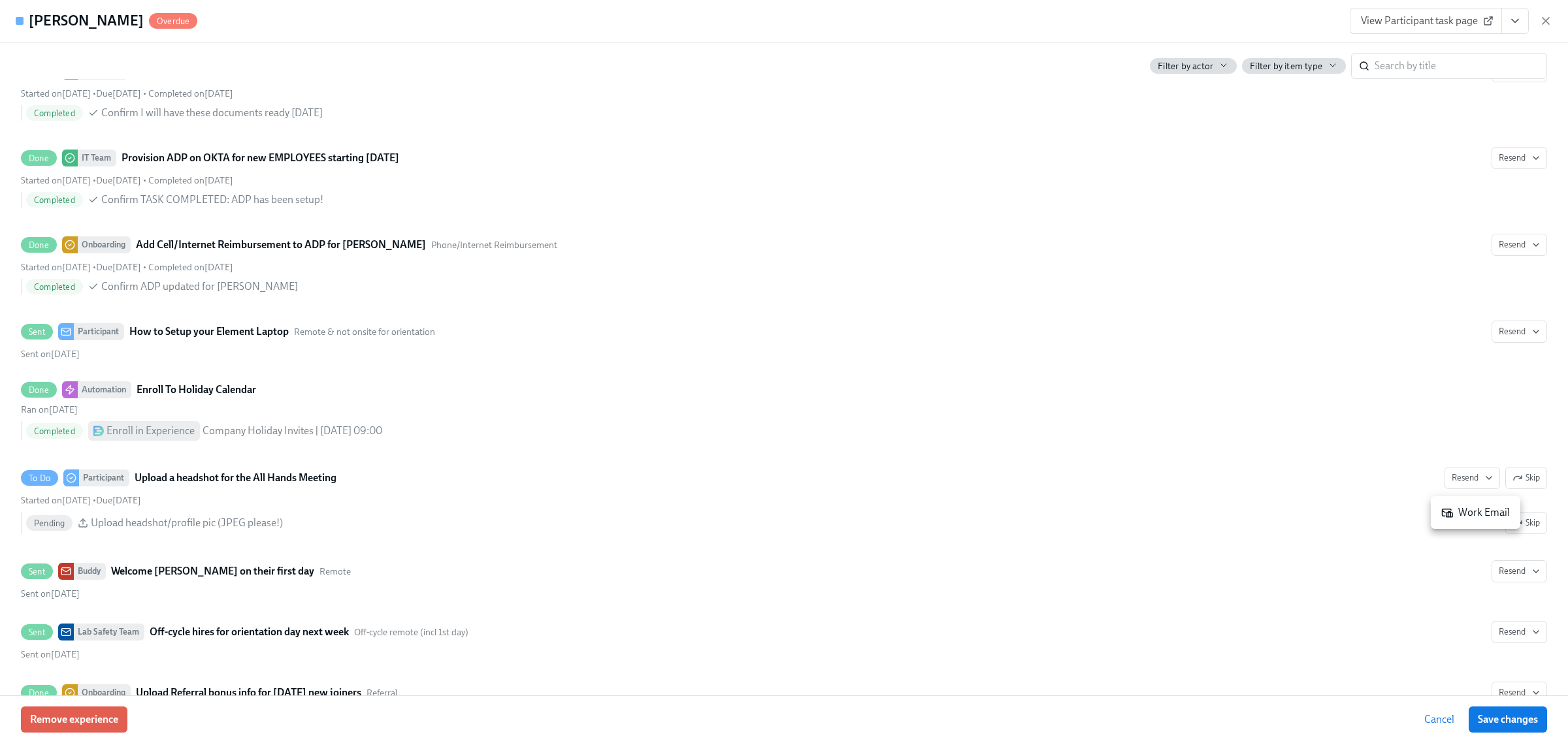
click at [1446, 517] on icon at bounding box center [1447, 512] width 11 height 8
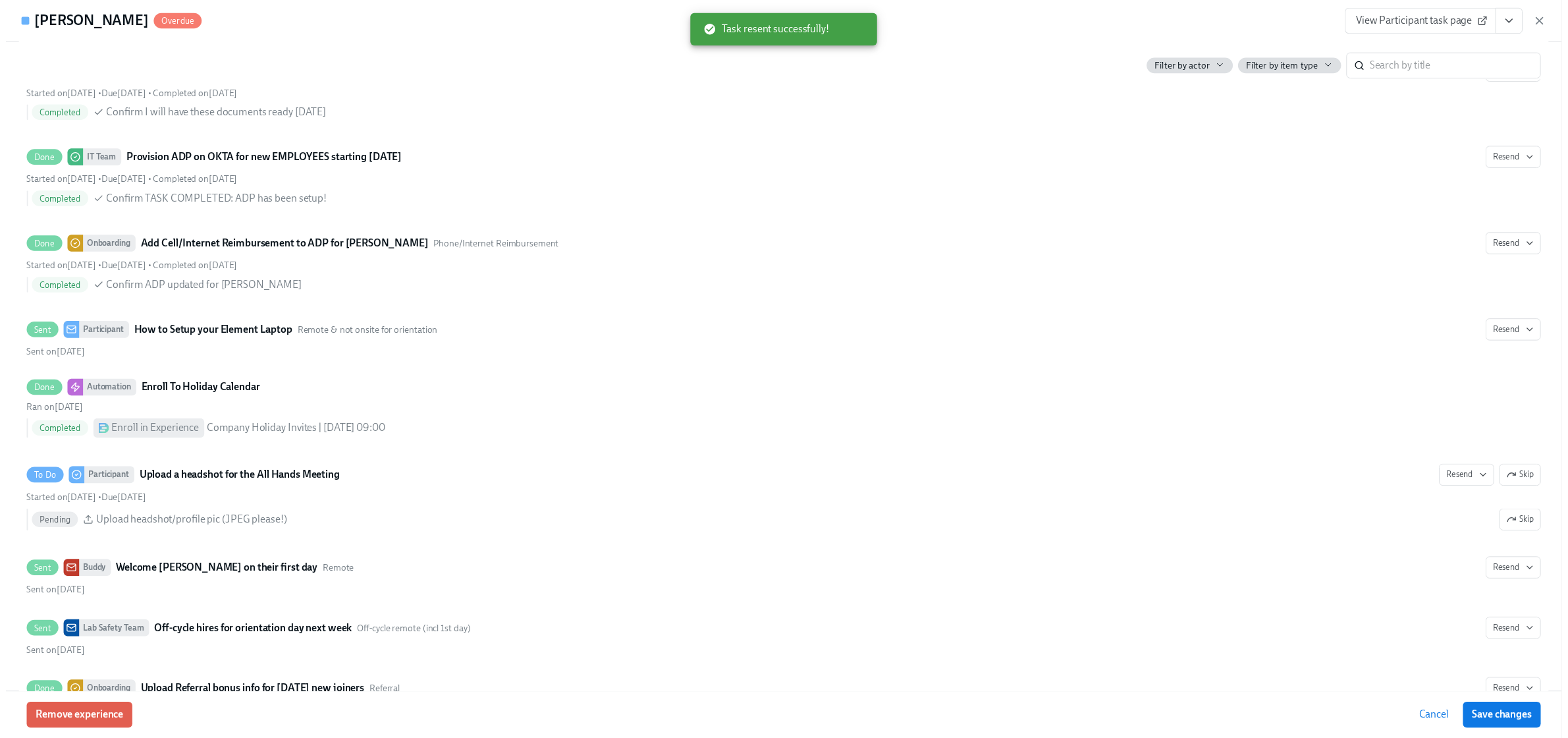
scroll to position [0, 19914]
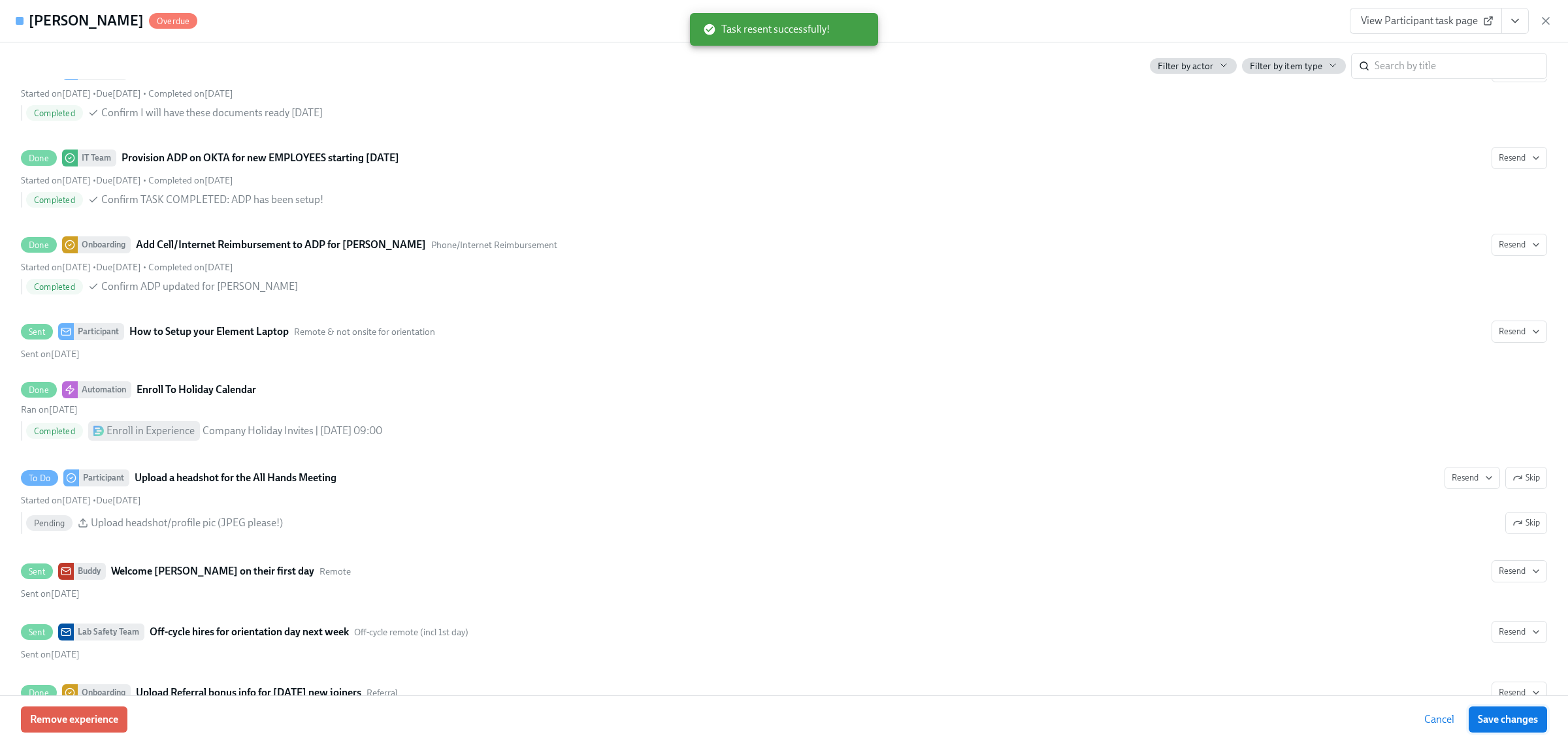
click at [1523, 724] on span "Save changes" at bounding box center [1507, 719] width 60 height 13
click at [1541, 14] on icon "button" at bounding box center [1545, 20] width 13 height 13
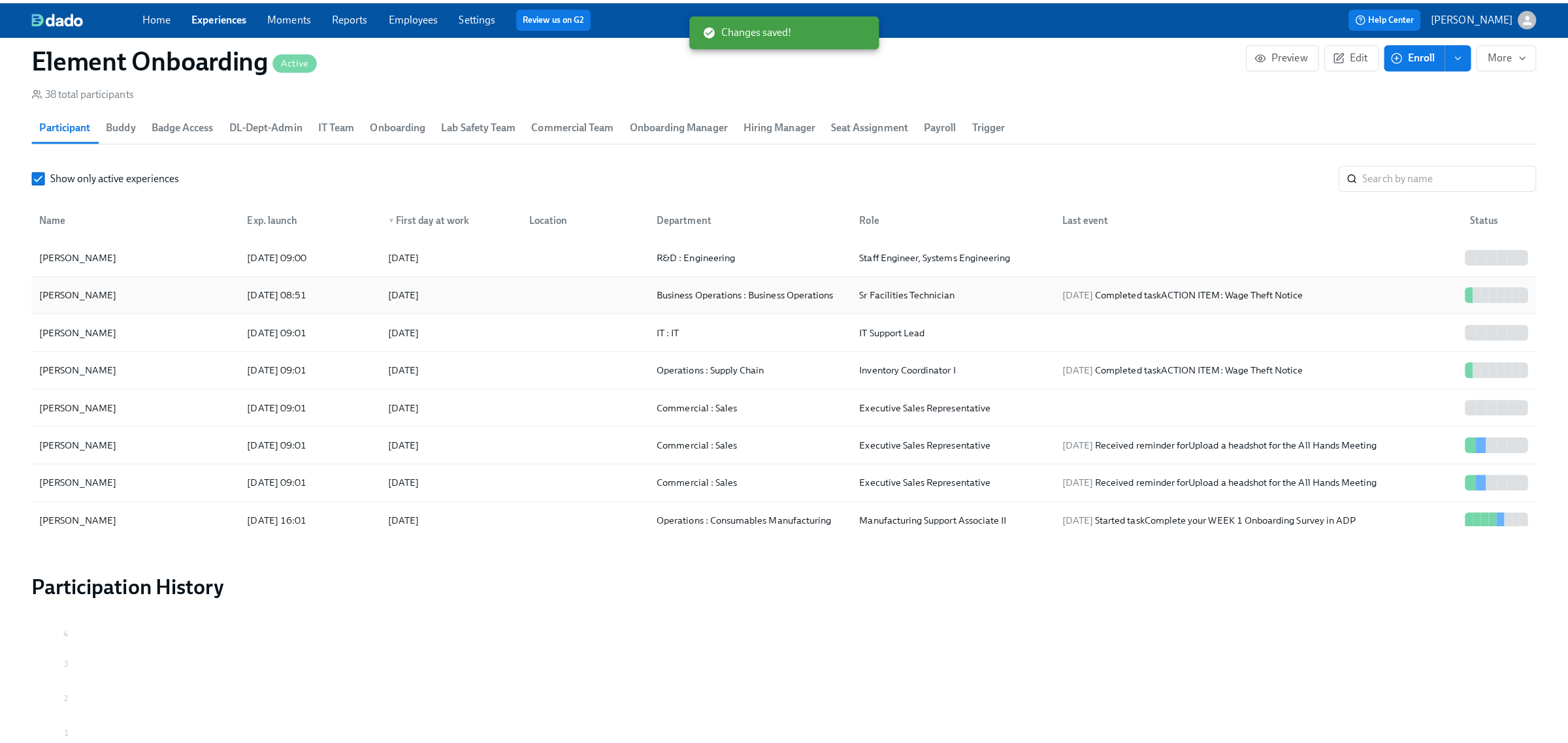
scroll to position [0, 19745]
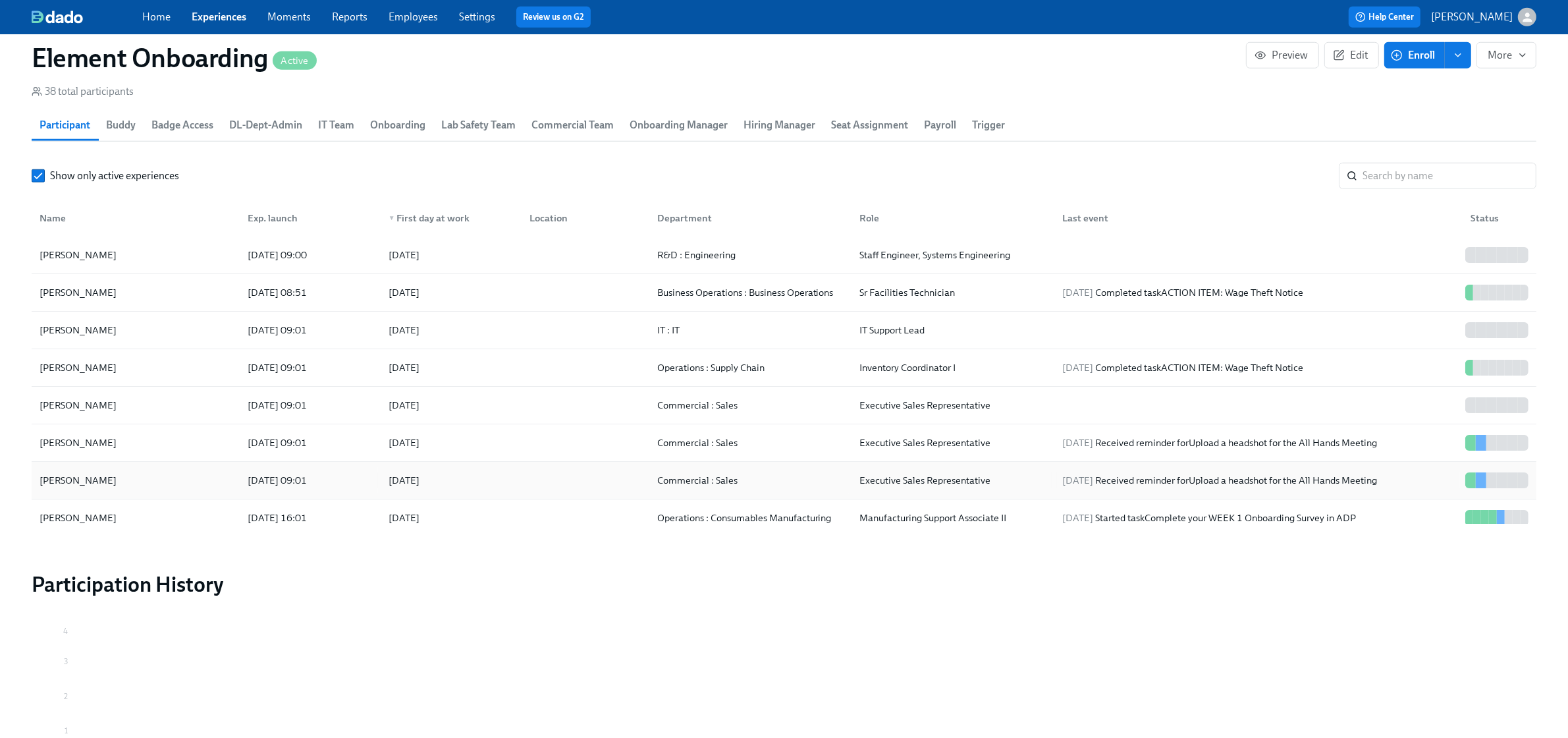
click at [133, 488] on div "[PERSON_NAME]" at bounding box center [136, 480] width 202 height 27
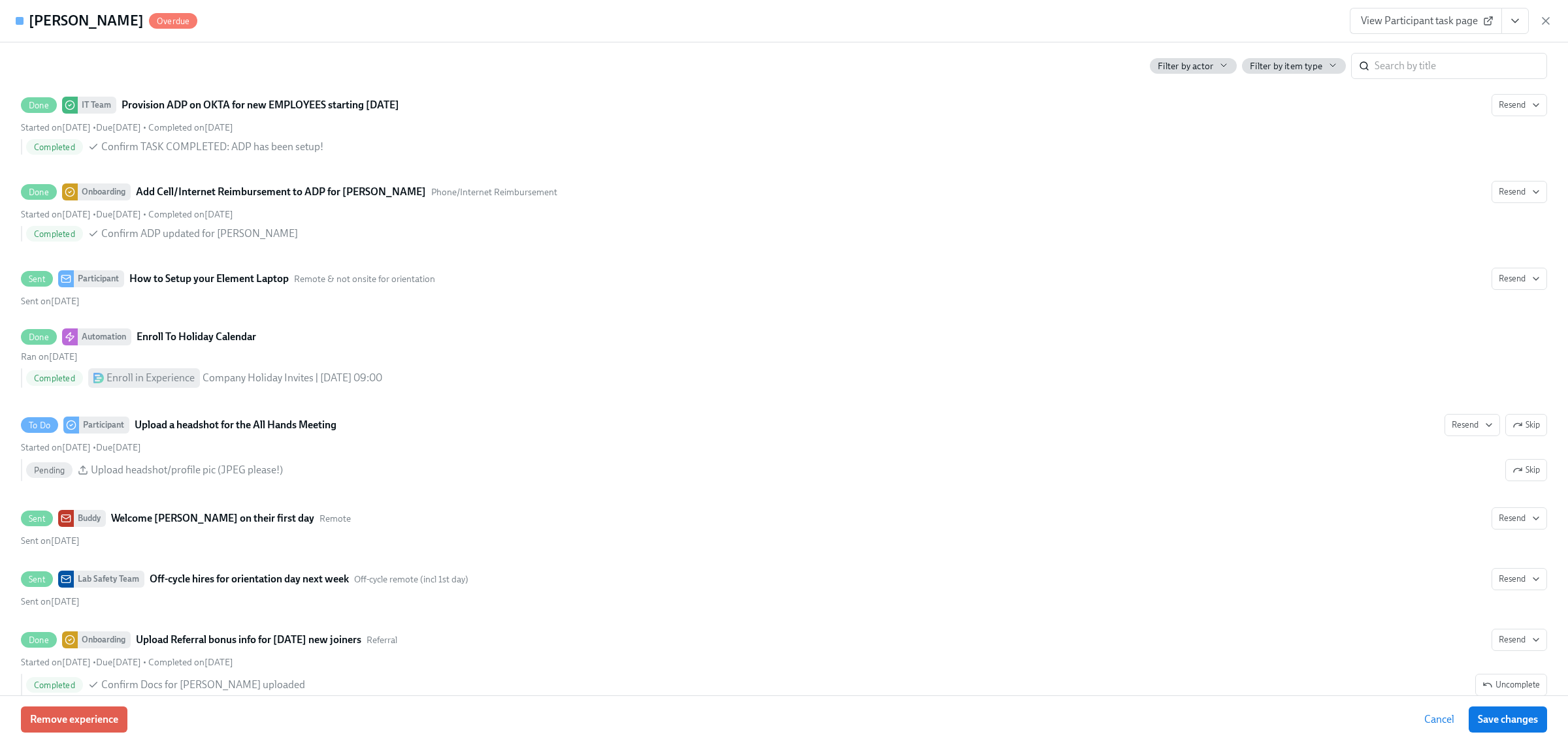
scroll to position [2122, 0]
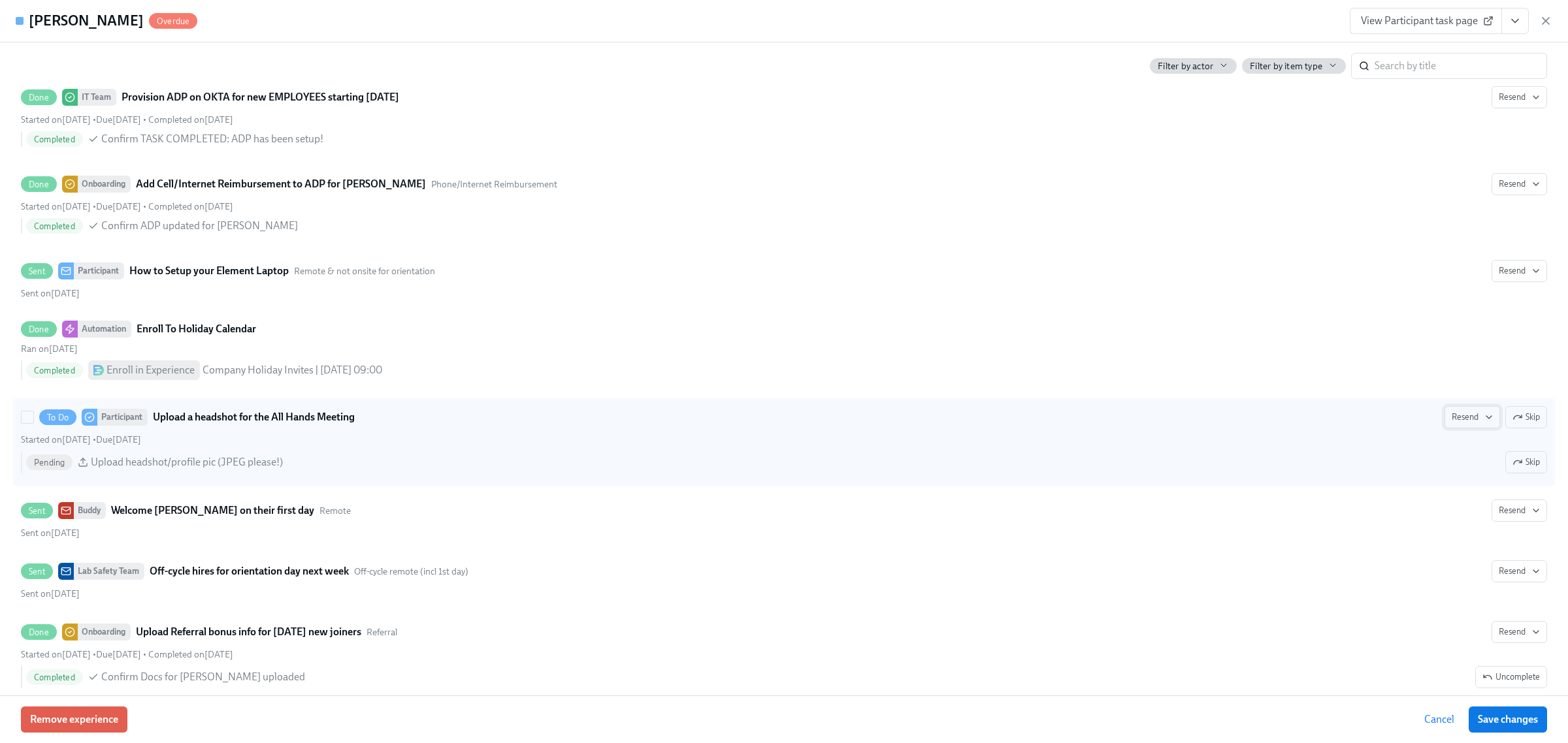
click at [1455, 421] on span "Resend" at bounding box center [1472, 416] width 41 height 13
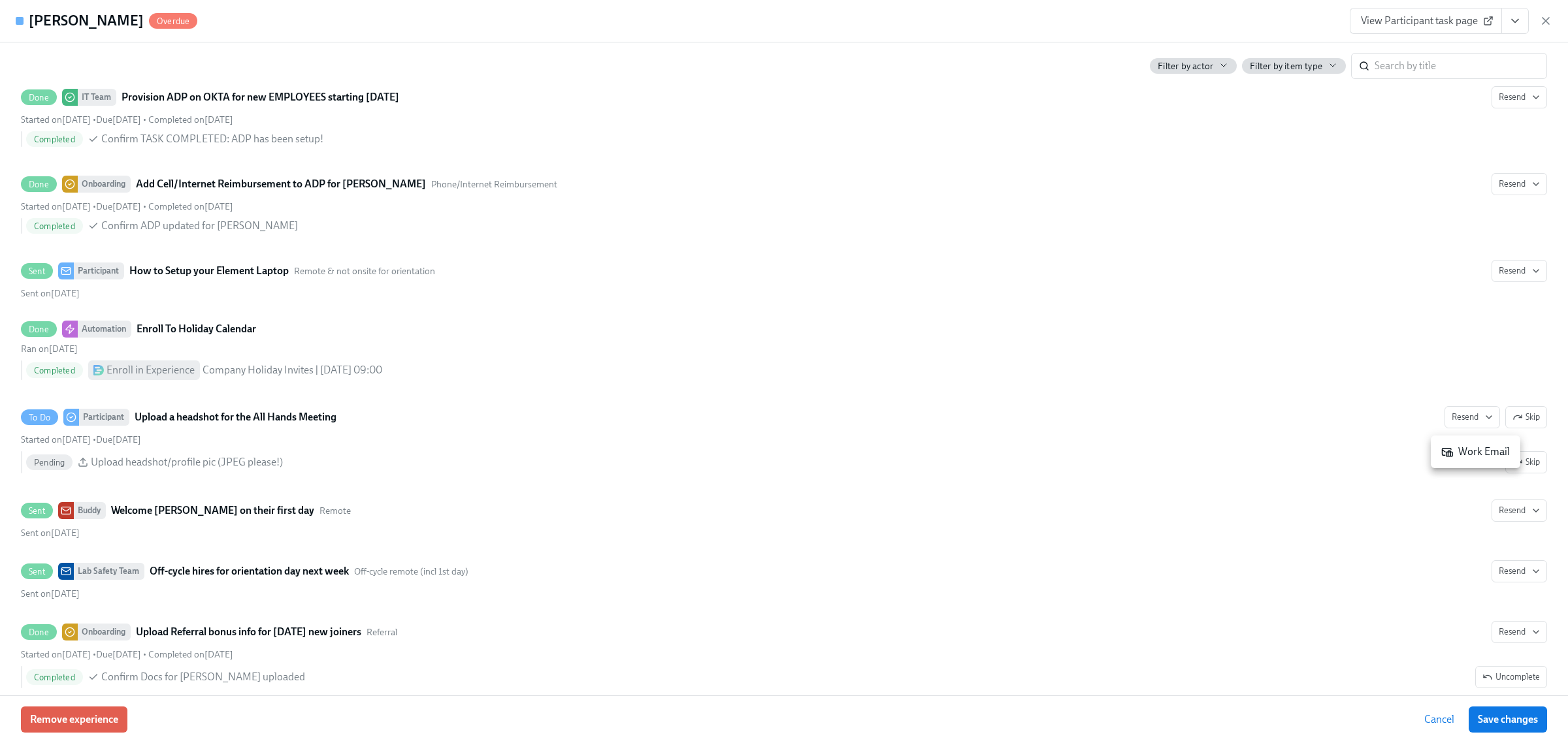
click at [1446, 452] on icon at bounding box center [1447, 452] width 11 height 8
click at [1519, 717] on span "Save changes" at bounding box center [1507, 719] width 60 height 13
